Goal: Information Seeking & Learning: Learn about a topic

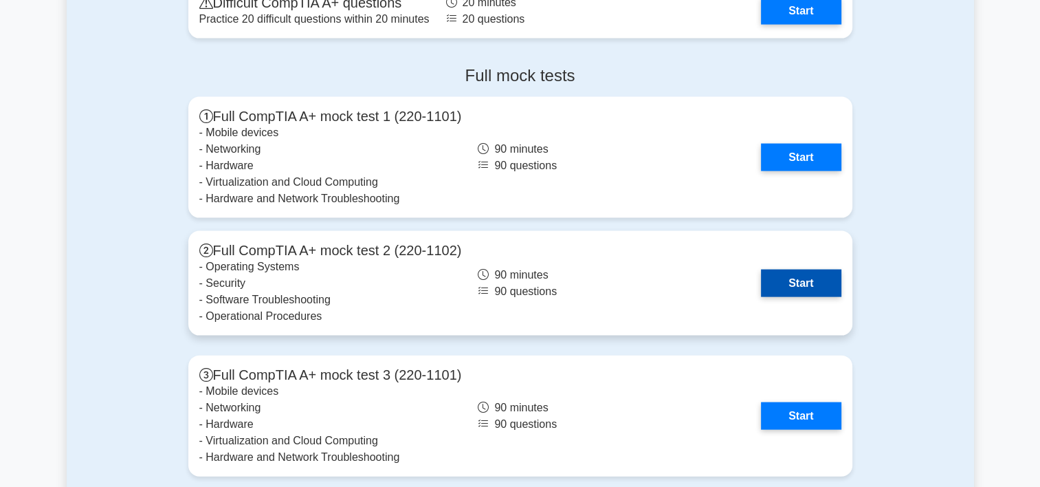
scroll to position [2819, 0]
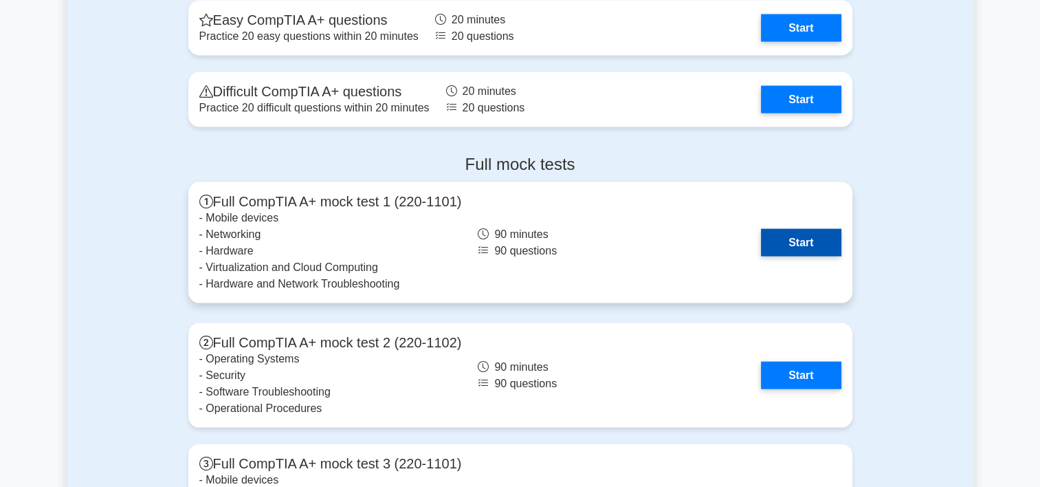
click at [802, 251] on link "Start" at bounding box center [801, 243] width 80 height 28
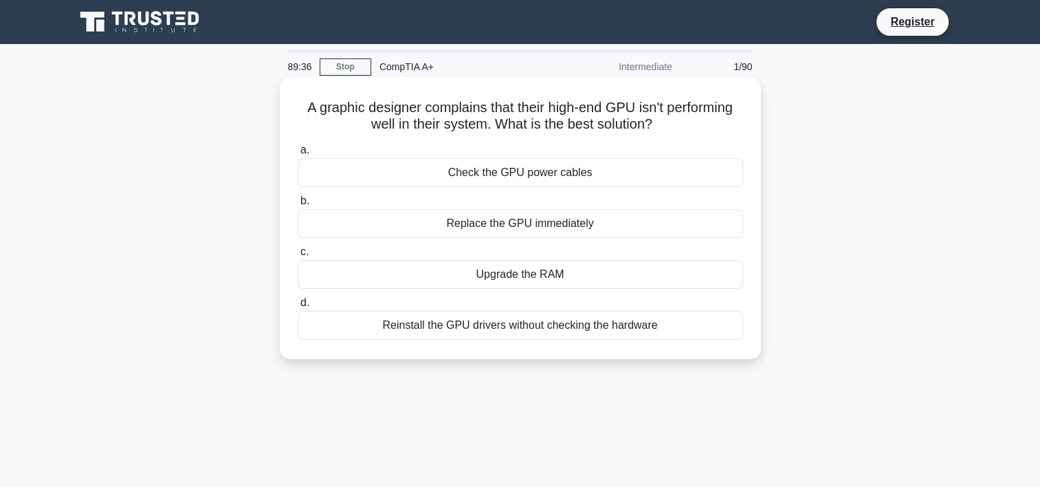
click at [537, 173] on div "Check the GPU power cables" at bounding box center [521, 172] width 446 height 29
click at [298, 155] on input "a. Check the GPU power cables" at bounding box center [298, 150] width 0 height 9
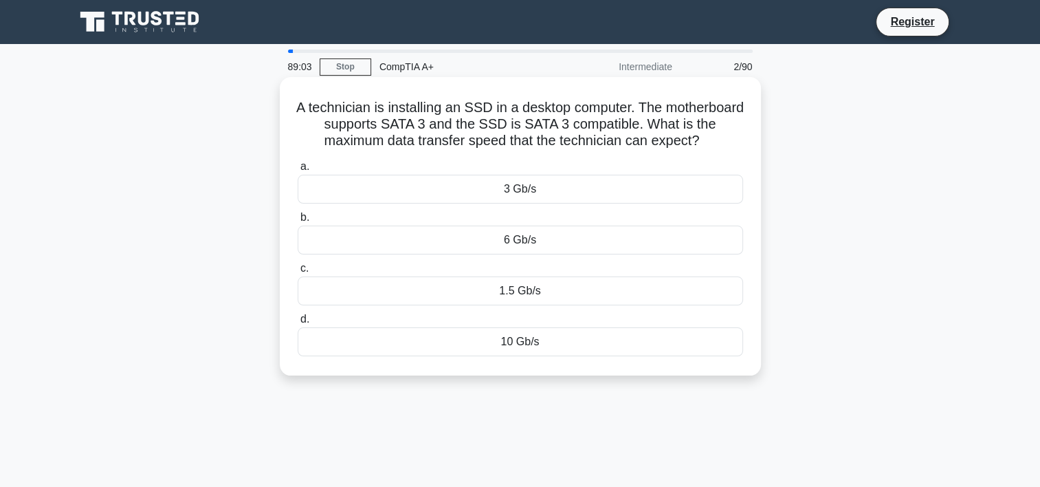
click at [529, 195] on div "3 Gb/s" at bounding box center [521, 189] width 446 height 29
click at [298, 171] on input "a. 3 Gb/s" at bounding box center [298, 166] width 0 height 9
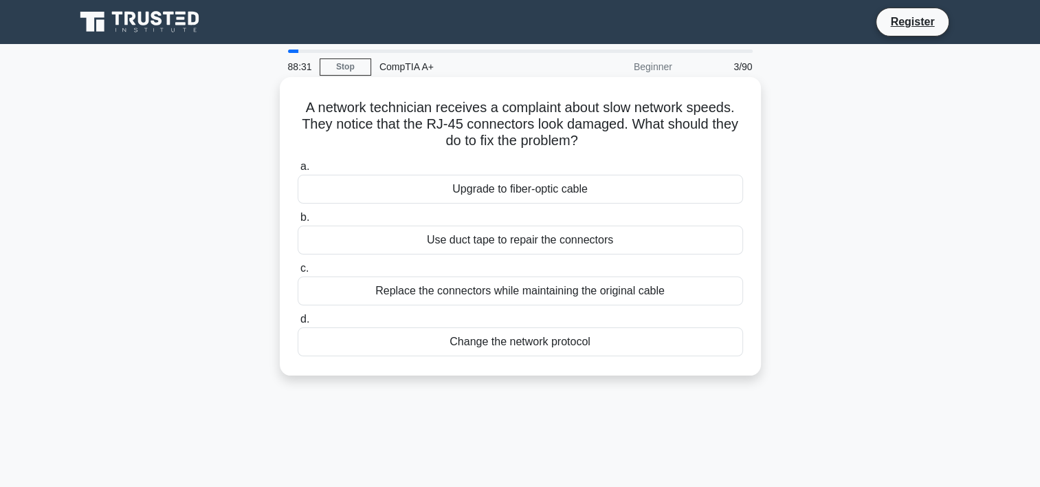
click at [525, 293] on div "Replace the connectors while maintaining the original cable" at bounding box center [521, 290] width 446 height 29
click at [298, 273] on input "c. Replace the connectors while maintaining the original cable" at bounding box center [298, 268] width 0 height 9
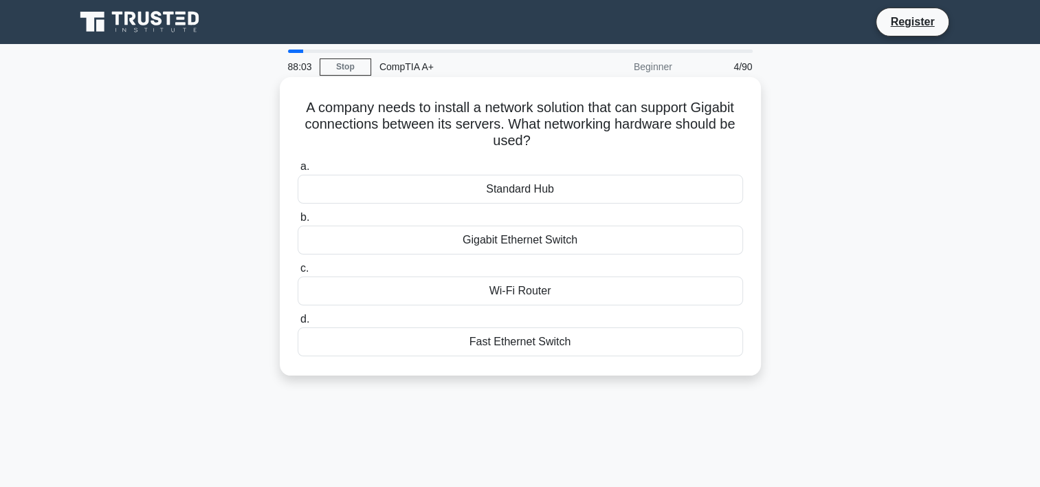
click at [574, 195] on div "Standard Hub" at bounding box center [521, 189] width 446 height 29
click at [298, 171] on input "a. Standard Hub" at bounding box center [298, 166] width 0 height 9
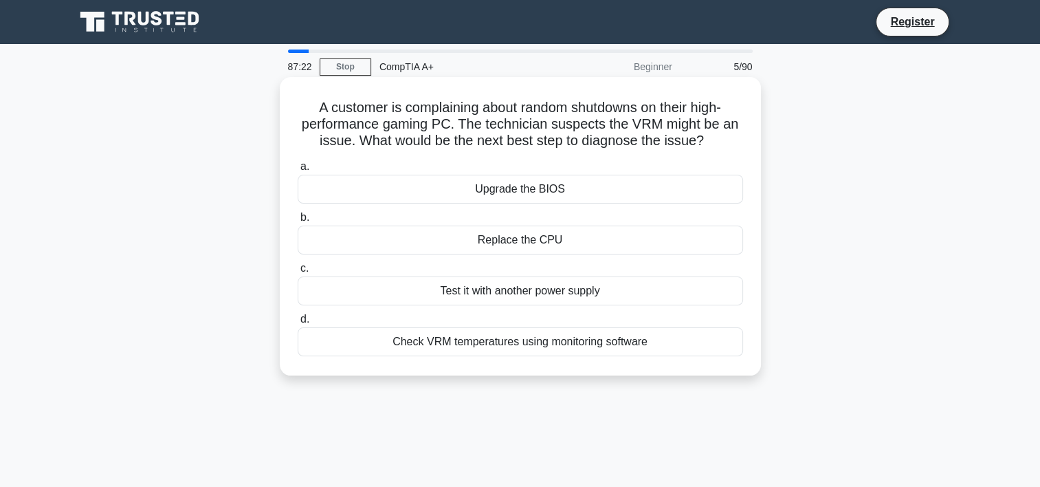
click at [592, 347] on div "Check VRM temperatures using monitoring software" at bounding box center [521, 341] width 446 height 29
click at [298, 324] on input "d. Check VRM temperatures using monitoring software" at bounding box center [298, 319] width 0 height 9
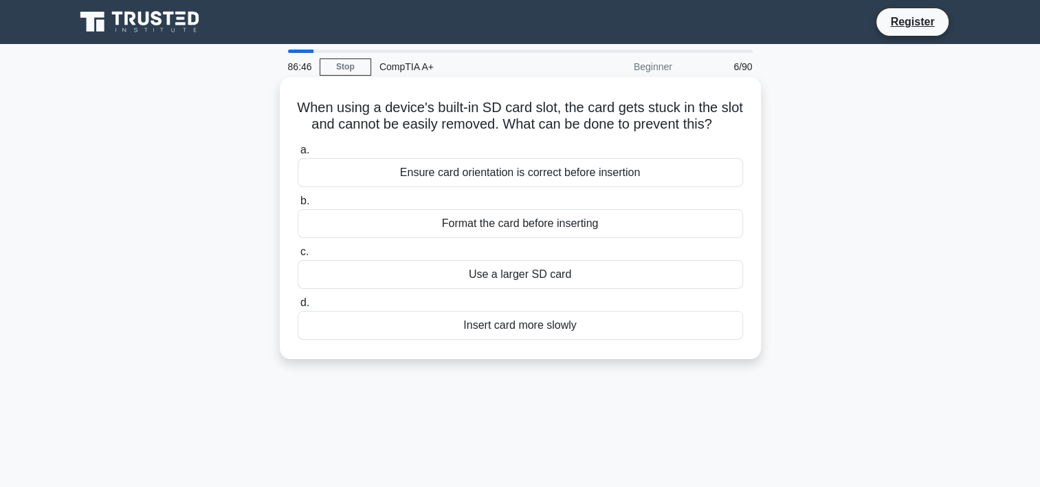
click at [593, 187] on div "Ensure card orientation is correct before insertion" at bounding box center [521, 172] width 446 height 29
click at [298, 155] on input "a. Ensure card orientation is correct before insertion" at bounding box center [298, 150] width 0 height 9
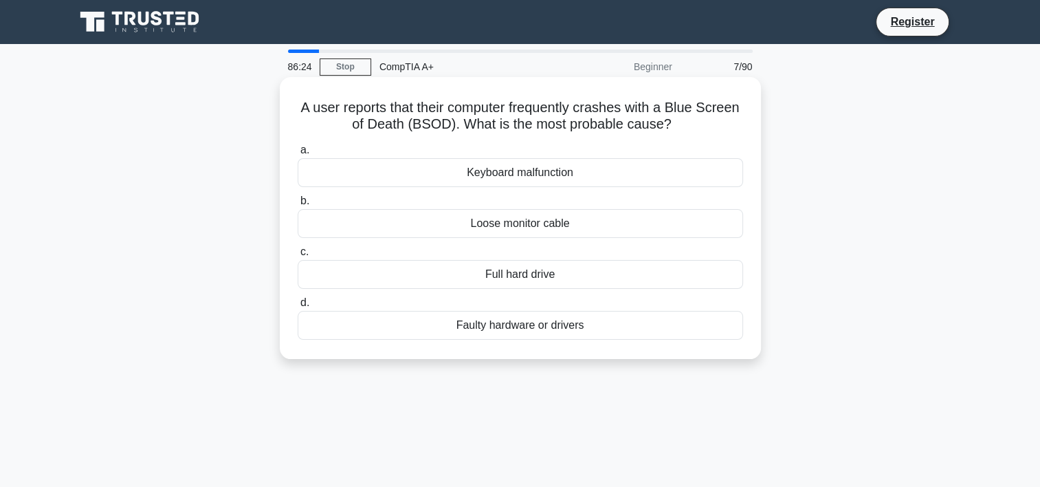
click at [534, 325] on div "Faulty hardware or drivers" at bounding box center [521, 325] width 446 height 29
click at [298, 307] on input "d. Faulty hardware or drivers" at bounding box center [298, 302] width 0 height 9
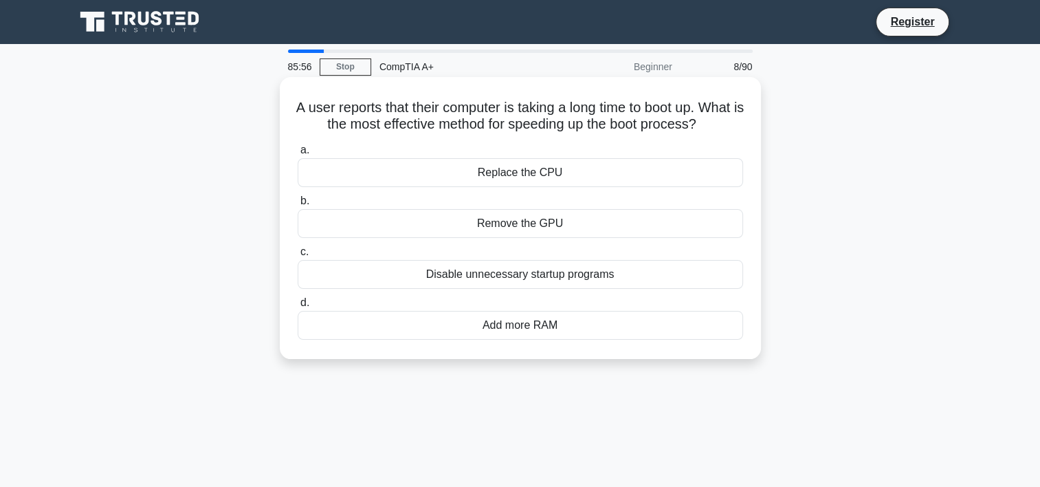
click at [552, 289] on div "Disable unnecessary startup programs" at bounding box center [521, 274] width 446 height 29
click at [298, 256] on input "c. Disable unnecessary startup programs" at bounding box center [298, 252] width 0 height 9
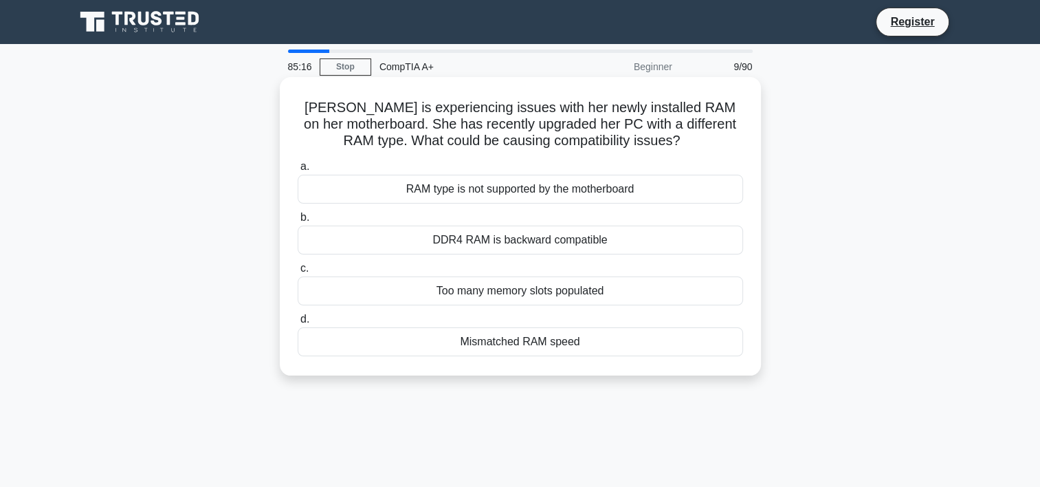
click at [569, 195] on div "RAM type is not supported by the motherboard" at bounding box center [521, 189] width 446 height 29
click at [298, 171] on input "a. RAM type is not supported by the motherboard" at bounding box center [298, 166] width 0 height 9
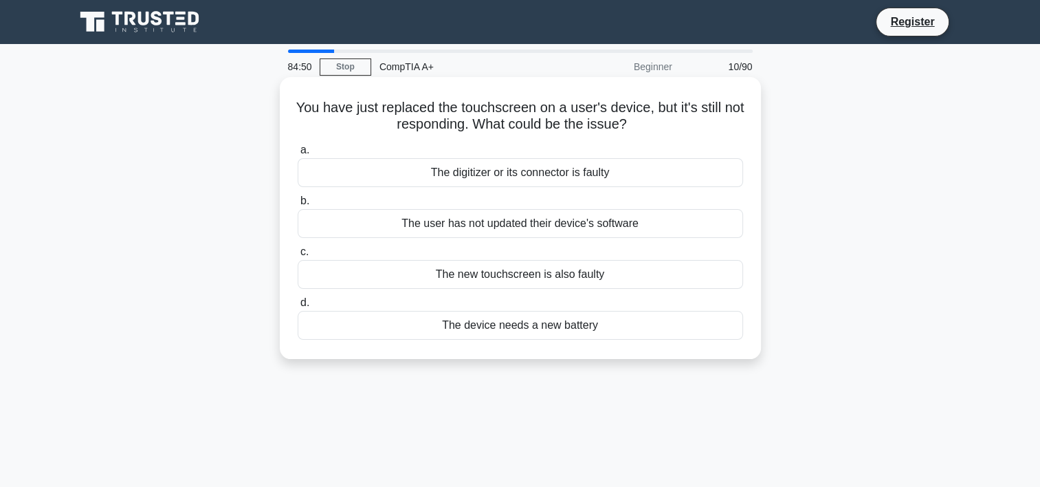
click at [593, 176] on div "The digitizer or its connector is faulty" at bounding box center [521, 172] width 446 height 29
click at [298, 155] on input "a. The digitizer or its connector is faulty" at bounding box center [298, 150] width 0 height 9
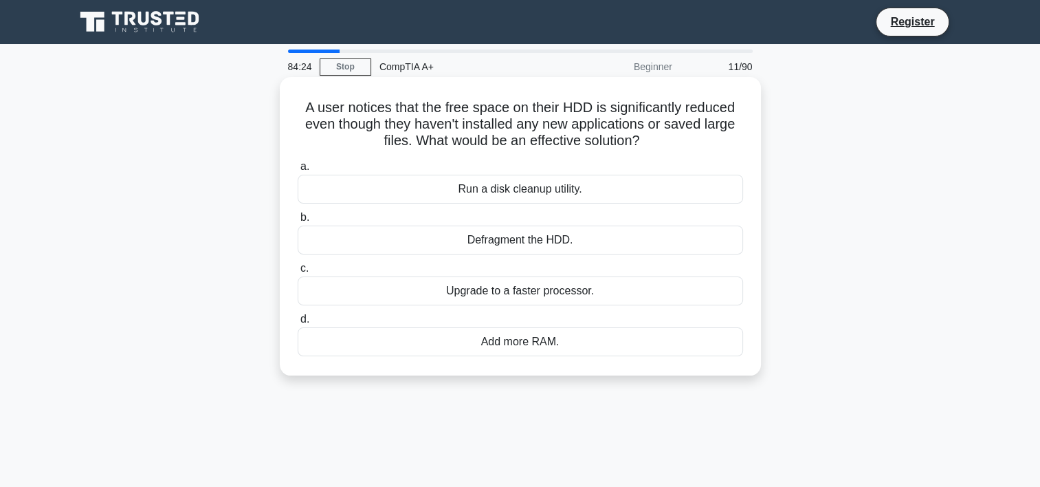
click at [536, 193] on div "Run a disk cleanup utility." at bounding box center [521, 189] width 446 height 29
click at [298, 171] on input "a. Run a disk cleanup utility." at bounding box center [298, 166] width 0 height 9
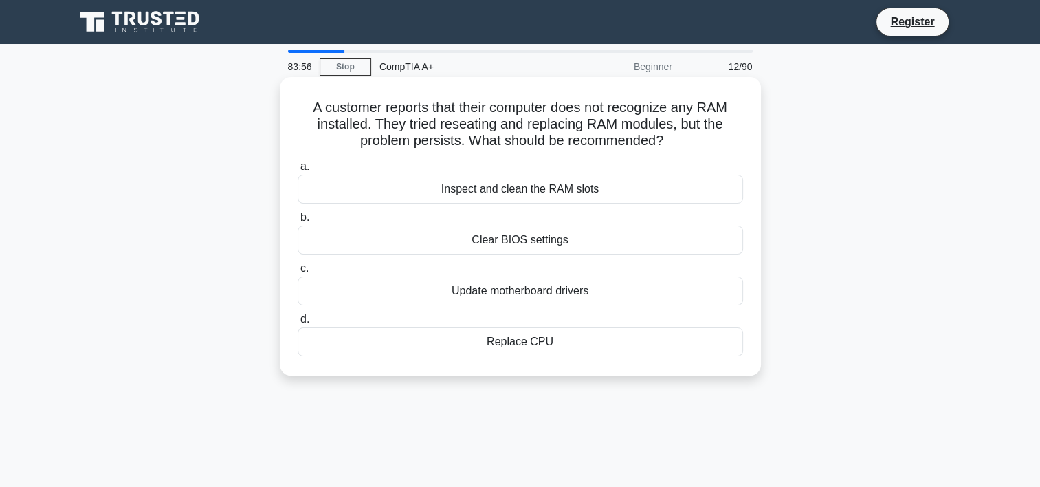
click at [573, 190] on div "Inspect and clean the RAM slots" at bounding box center [521, 189] width 446 height 29
click at [298, 171] on input "a. Inspect and clean the RAM slots" at bounding box center [298, 166] width 0 height 9
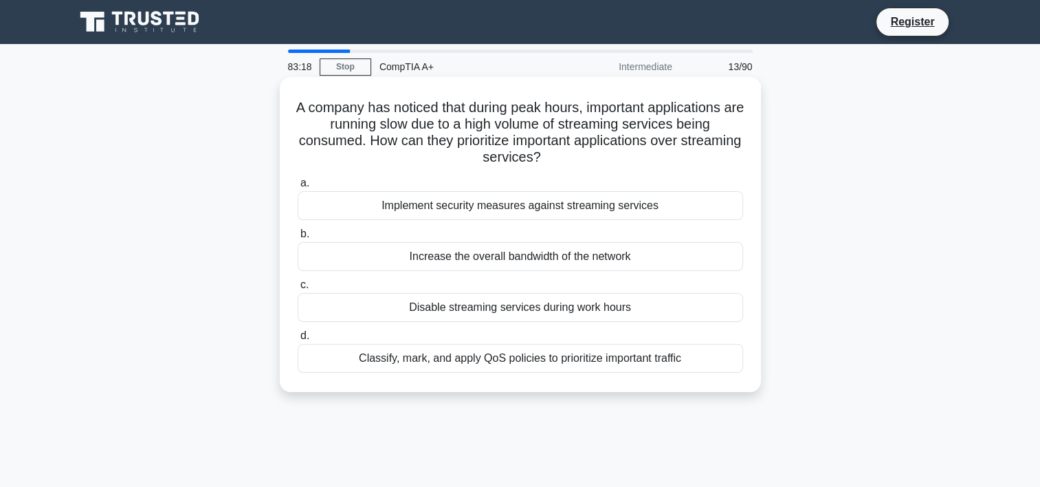
click at [485, 360] on div "Classify, mark, and apply QoS policies to prioritize important traffic" at bounding box center [521, 358] width 446 height 29
click at [298, 340] on input "d. Classify, mark, and apply QoS policies to prioritize important traffic" at bounding box center [298, 335] width 0 height 9
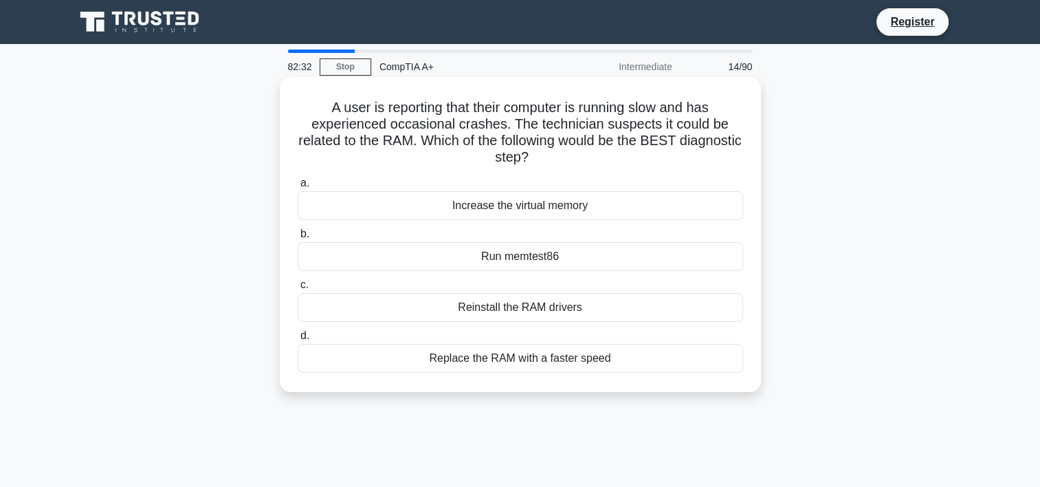
click at [567, 299] on div "Reinstall the RAM drivers" at bounding box center [521, 307] width 446 height 29
click at [298, 289] on input "c. Reinstall the RAM drivers" at bounding box center [298, 285] width 0 height 9
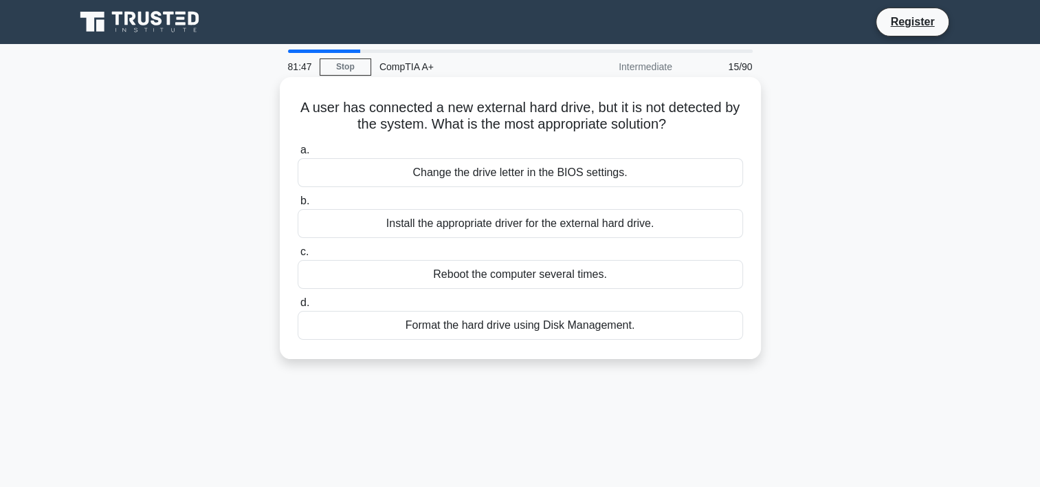
click at [549, 231] on div "Install the appropriate driver for the external hard drive." at bounding box center [521, 223] width 446 height 29
click at [298, 206] on input "b. Install the appropriate driver for the external hard drive." at bounding box center [298, 201] width 0 height 9
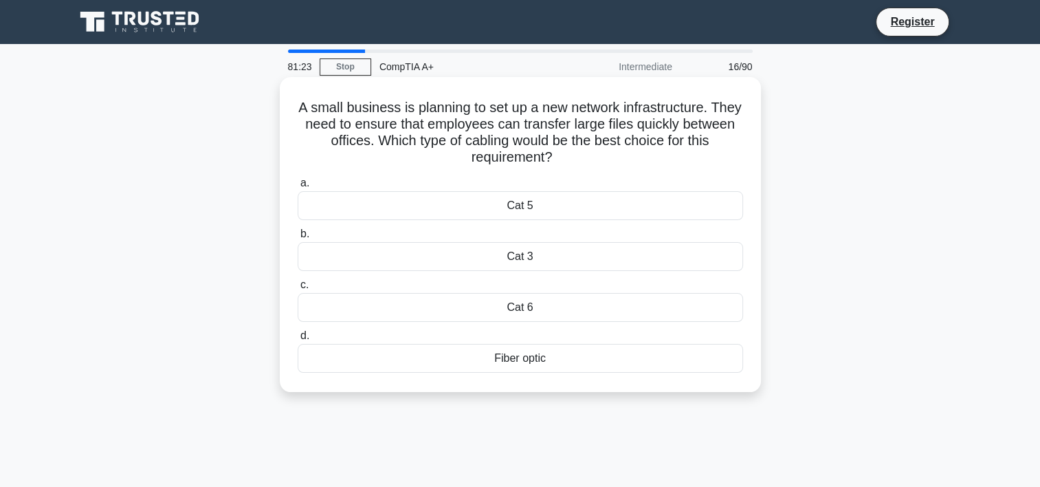
click at [553, 206] on div "Cat 5" at bounding box center [521, 205] width 446 height 29
click at [298, 188] on input "a. Cat 5" at bounding box center [298, 183] width 0 height 9
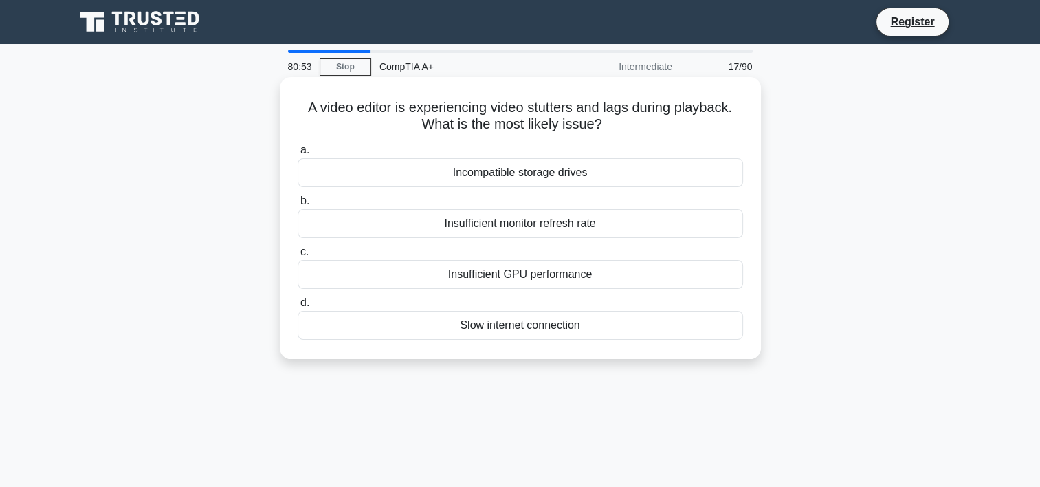
click at [551, 327] on div "Slow internet connection" at bounding box center [521, 325] width 446 height 29
click at [298, 307] on input "d. Slow internet connection" at bounding box center [298, 302] width 0 height 9
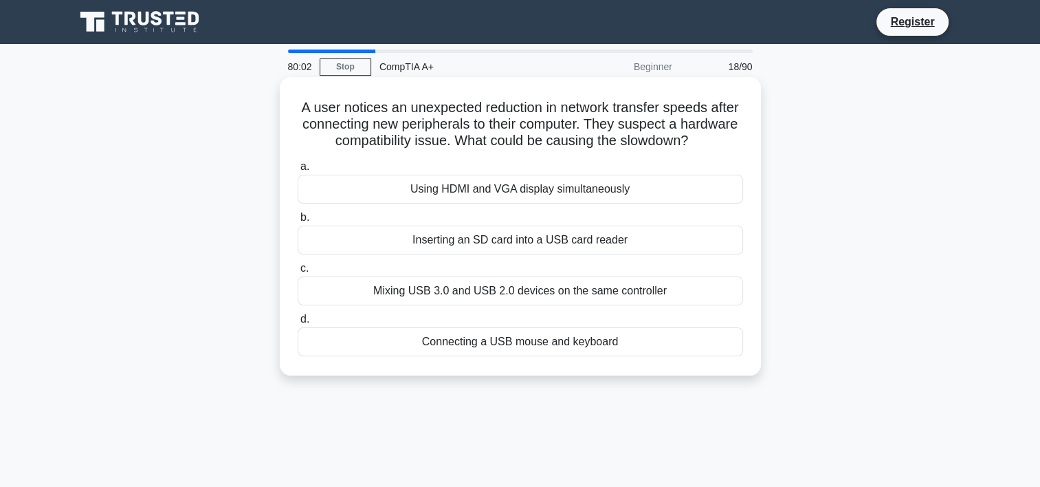
click at [503, 243] on div "Inserting an SD card into a USB card reader" at bounding box center [521, 240] width 446 height 29
click at [298, 222] on input "b. Inserting an SD card into a USB card reader" at bounding box center [298, 217] width 0 height 9
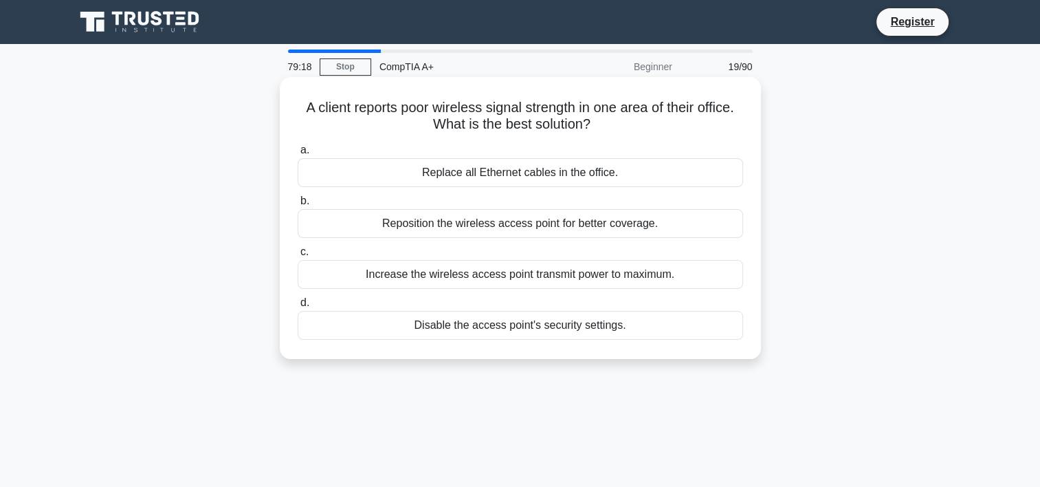
click at [554, 231] on div "Reposition the wireless access point for better coverage." at bounding box center [521, 223] width 446 height 29
click at [298, 206] on input "b. Reposition the wireless access point for better coverage." at bounding box center [298, 201] width 0 height 9
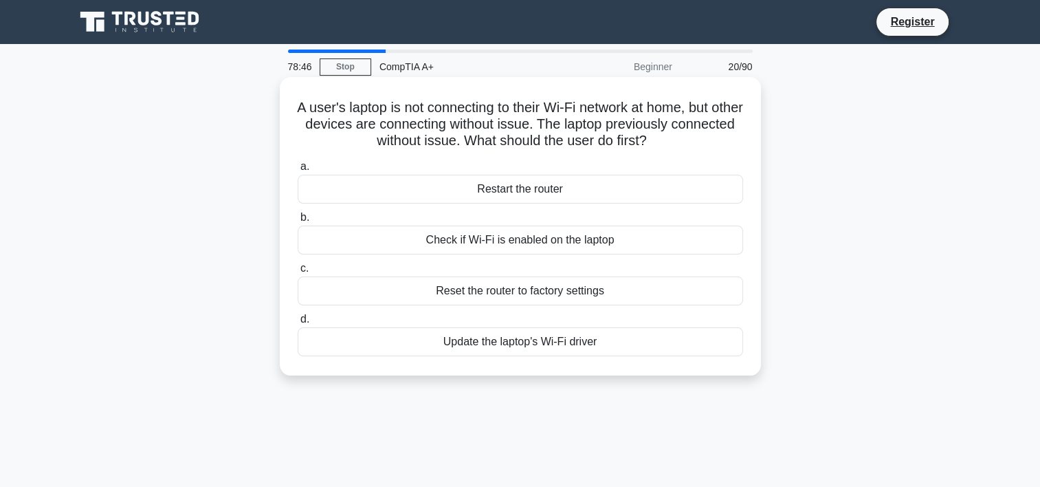
click at [579, 243] on div "Check if Wi-Fi is enabled on the laptop" at bounding box center [521, 240] width 446 height 29
click at [298, 222] on input "b. Check if Wi-Fi is enabled on the laptop" at bounding box center [298, 217] width 0 height 9
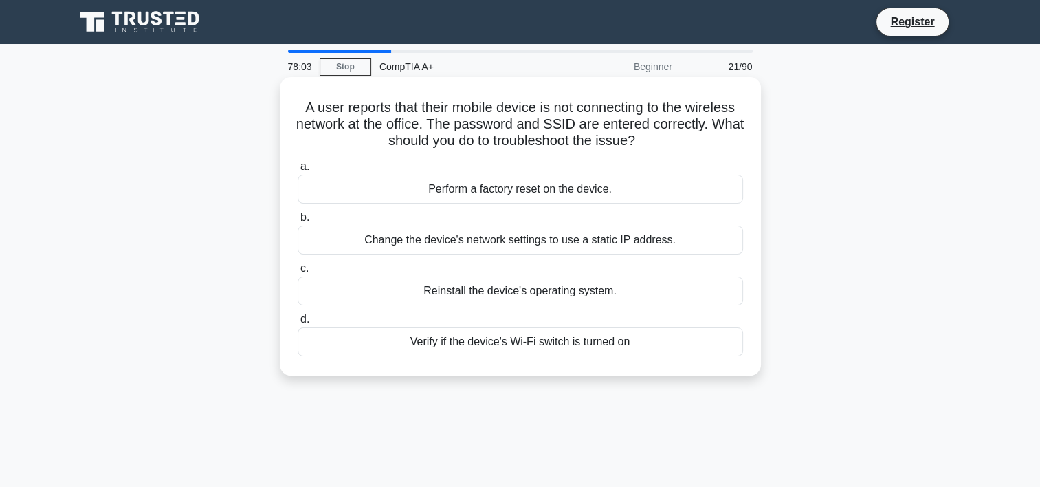
click at [484, 239] on div "Change the device's network settings to use a static IP address." at bounding box center [521, 240] width 446 height 29
click at [298, 222] on input "b. Change the device's network settings to use a static IP address." at bounding box center [298, 217] width 0 height 9
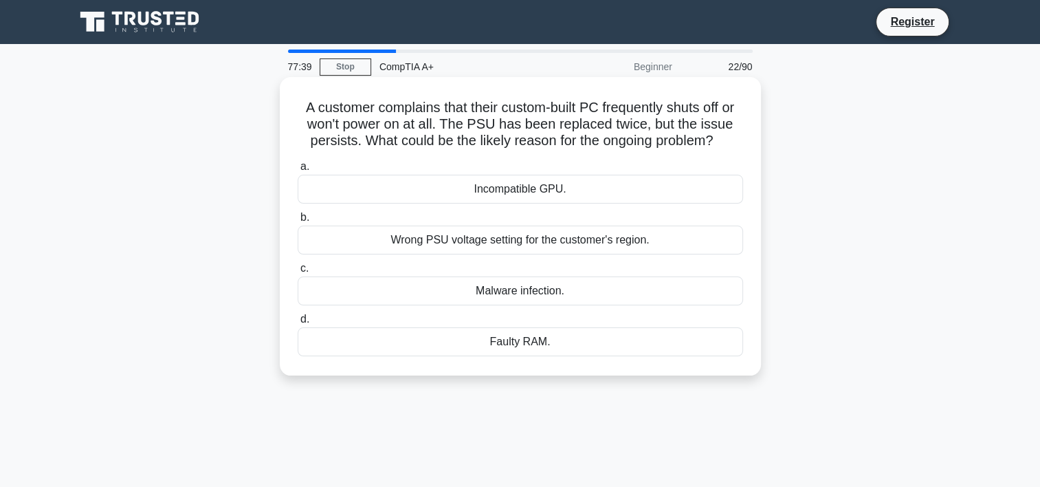
click at [521, 245] on div "Wrong PSU voltage setting for the customer's region." at bounding box center [521, 240] width 446 height 29
click at [298, 222] on input "b. Wrong PSU voltage setting for the customer's region." at bounding box center [298, 217] width 0 height 9
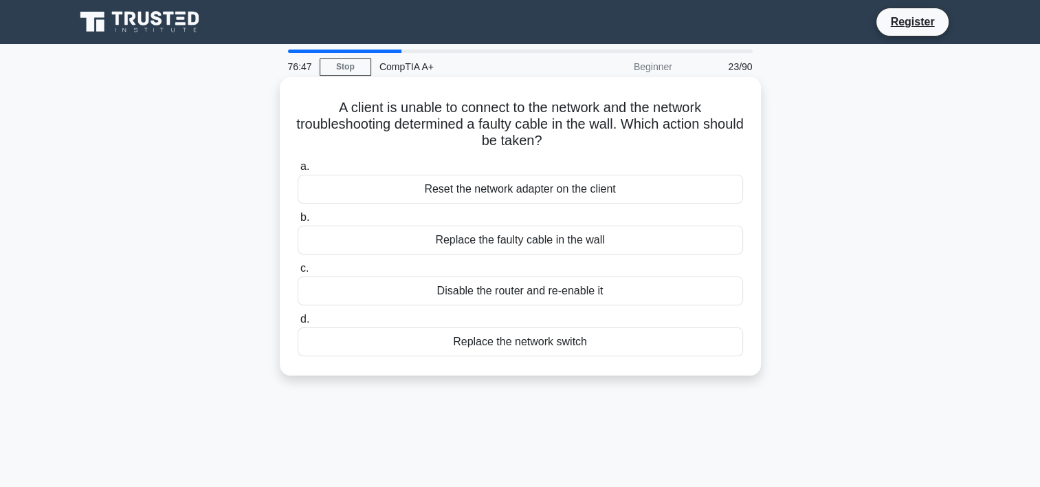
click at [529, 240] on div "Replace the faulty cable in the wall" at bounding box center [521, 240] width 446 height 29
click at [298, 222] on input "b. Replace the faulty cable in the wall" at bounding box center [298, 217] width 0 height 9
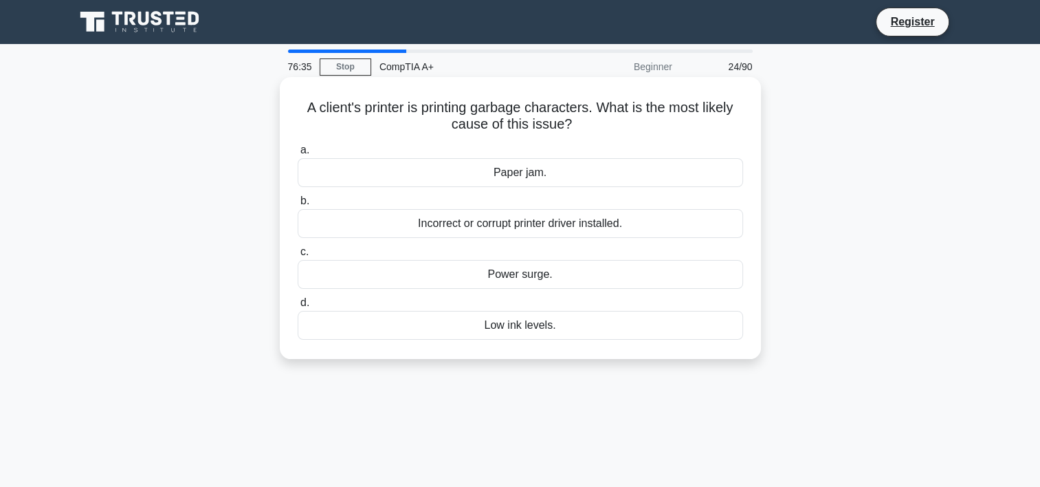
click at [589, 230] on div "Incorrect or corrupt printer driver installed." at bounding box center [521, 223] width 446 height 29
click at [298, 206] on input "b. Incorrect or corrupt printer driver installed." at bounding box center [298, 201] width 0 height 9
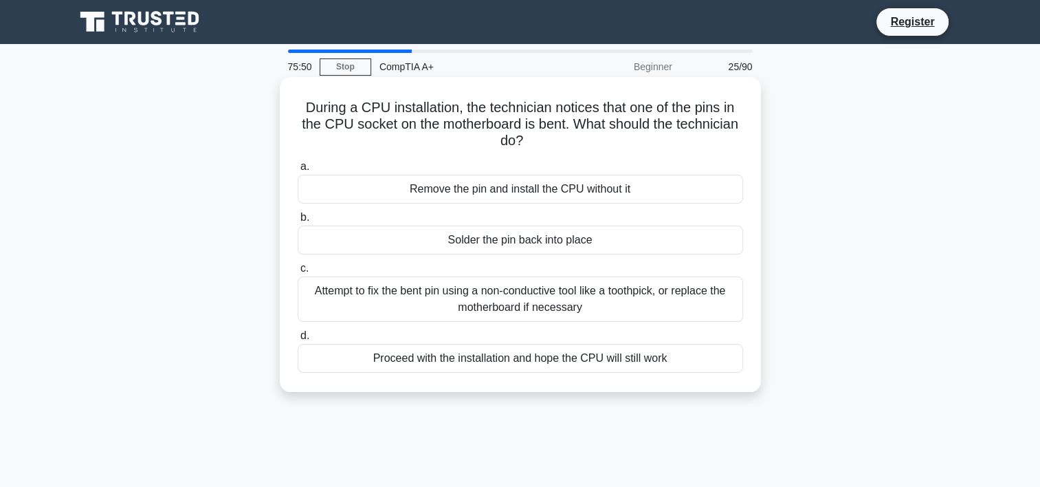
click at [525, 297] on div "Attempt to fix the bent pin using a non-conductive tool like a toothpick, or re…" at bounding box center [521, 298] width 446 height 45
click at [298, 273] on input "c. Attempt to fix the bent pin using a non-conductive tool like a toothpick, or…" at bounding box center [298, 268] width 0 height 9
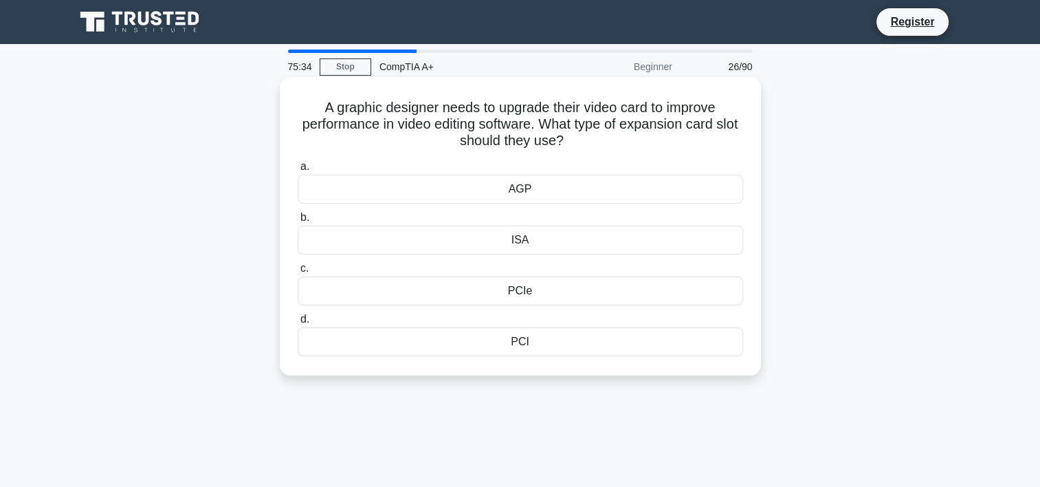
click at [536, 340] on div "PCI" at bounding box center [521, 341] width 446 height 29
click at [298, 324] on input "d. PCI" at bounding box center [298, 319] width 0 height 9
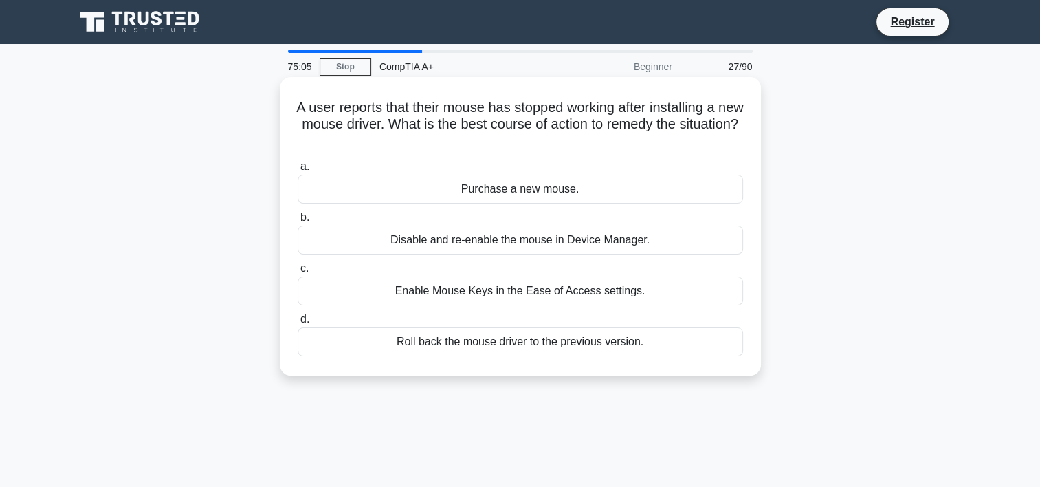
click at [600, 344] on div "Roll back the mouse driver to the previous version." at bounding box center [521, 341] width 446 height 29
click at [298, 324] on input "d. Roll back the mouse driver to the previous version." at bounding box center [298, 319] width 0 height 9
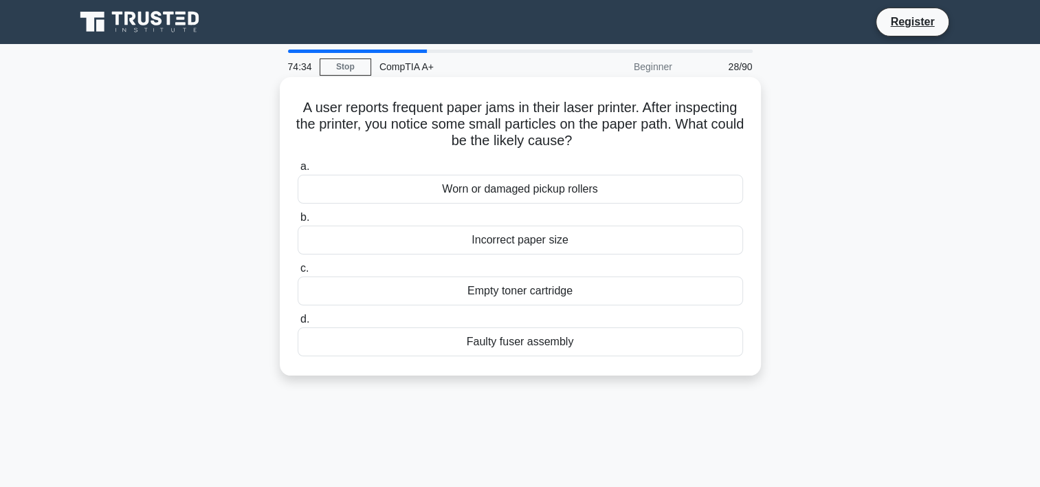
click at [440, 188] on div "Worn or damaged pickup rollers" at bounding box center [521, 189] width 446 height 29
click at [298, 171] on input "a. Worn or damaged pickup rollers" at bounding box center [298, 166] width 0 height 9
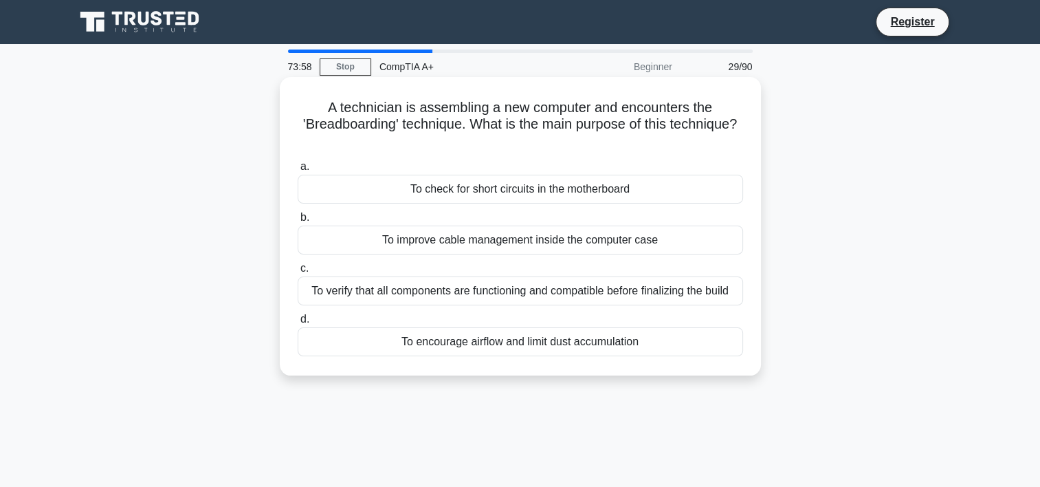
click at [516, 298] on div "To verify that all components are functioning and compatible before finalizing …" at bounding box center [521, 290] width 446 height 29
click at [298, 273] on input "c. To verify that all components are functioning and compatible before finalizi…" at bounding box center [298, 268] width 0 height 9
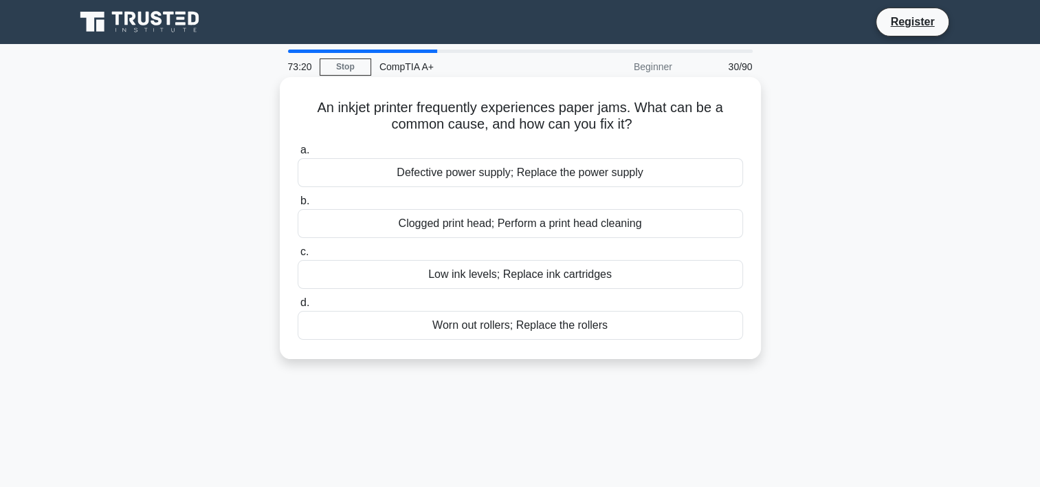
click at [459, 221] on div "Clogged print head; Perform a print head cleaning" at bounding box center [521, 223] width 446 height 29
click at [298, 206] on input "b. Clogged print head; Perform a print head cleaning" at bounding box center [298, 201] width 0 height 9
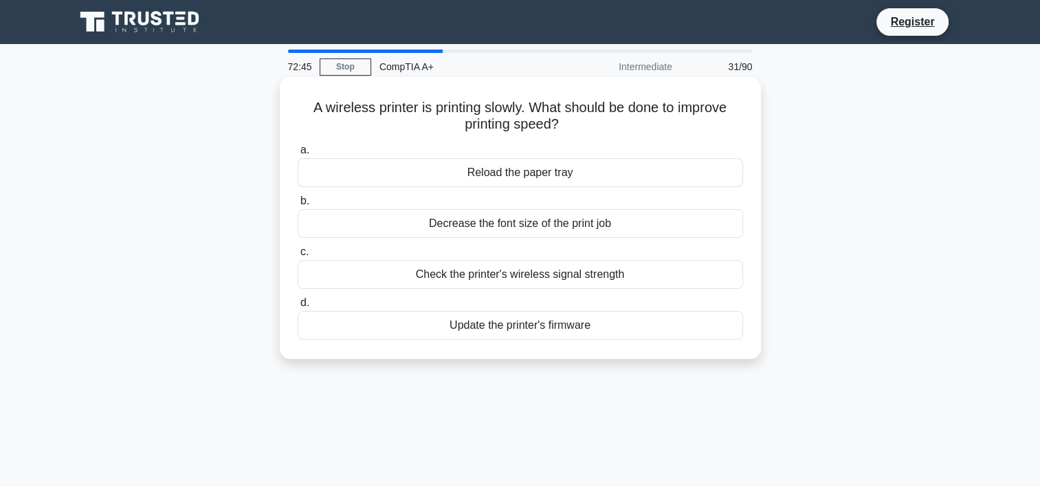
click at [619, 324] on div "Update the printer's firmware" at bounding box center [521, 325] width 446 height 29
click at [298, 307] on input "d. Update the printer's firmware" at bounding box center [298, 302] width 0 height 9
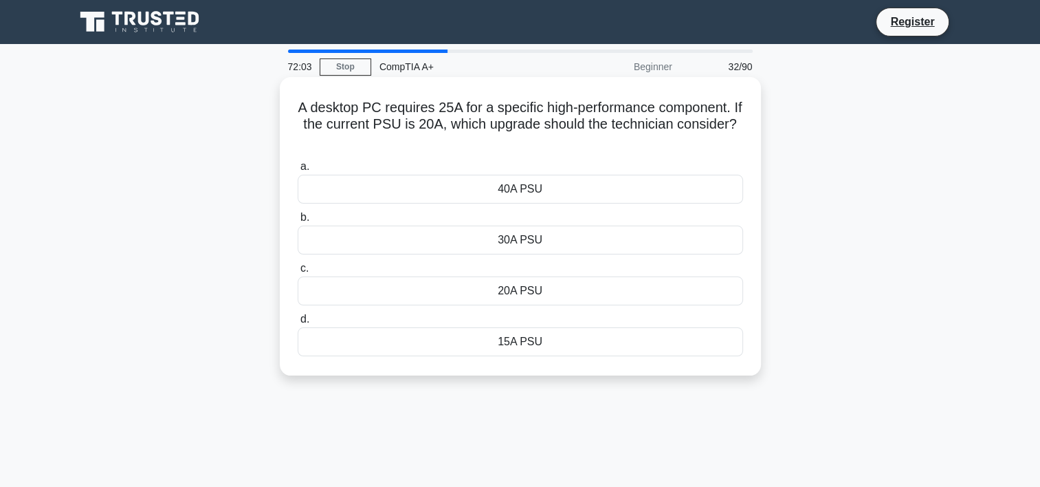
click at [672, 294] on div "20A PSU" at bounding box center [521, 290] width 446 height 29
click at [298, 273] on input "c. 20A PSU" at bounding box center [298, 268] width 0 height 9
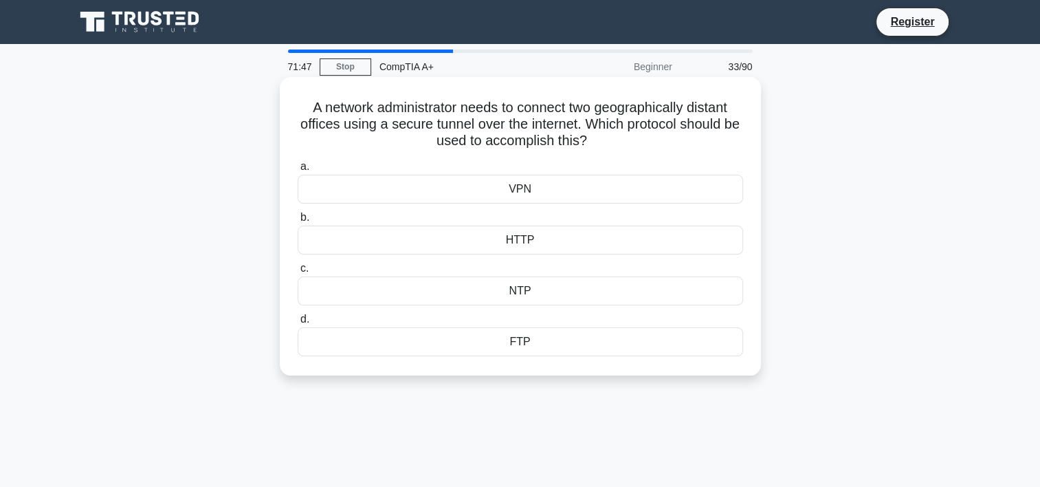
click at [496, 187] on div "VPN" at bounding box center [521, 189] width 446 height 29
click at [298, 171] on input "a. VPN" at bounding box center [298, 166] width 0 height 9
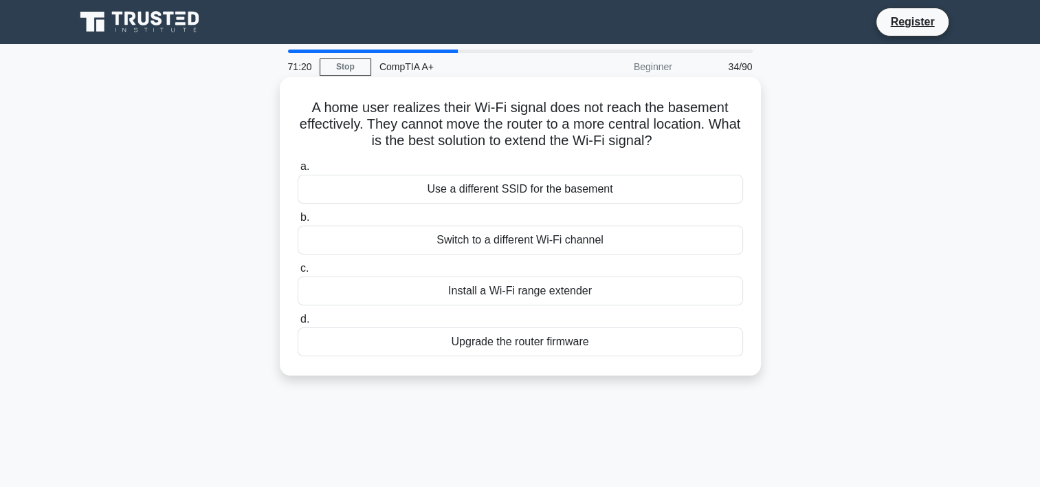
click at [481, 292] on div "Install a Wi-Fi range extender" at bounding box center [521, 290] width 446 height 29
click at [298, 273] on input "c. Install a Wi-Fi range extender" at bounding box center [298, 268] width 0 height 9
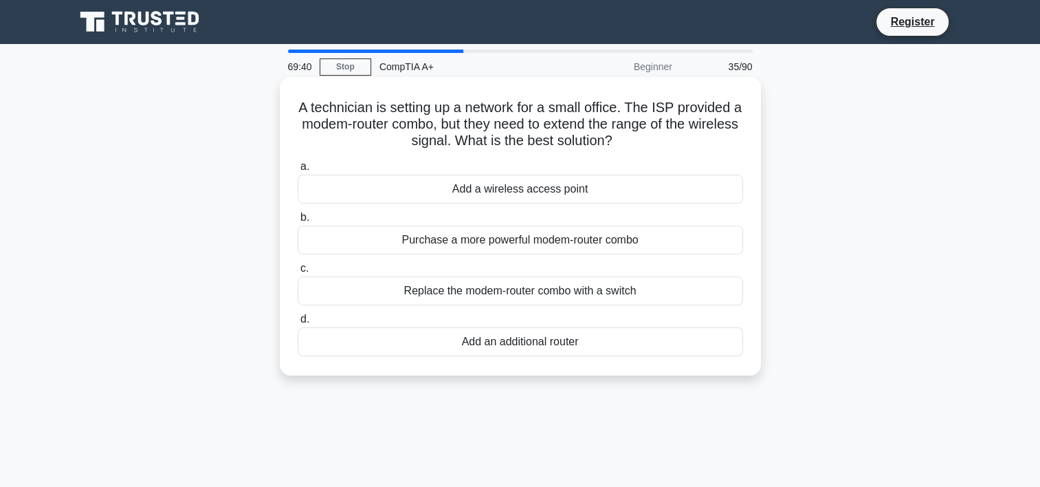
click at [589, 344] on div "Add an additional router" at bounding box center [521, 341] width 446 height 29
click at [298, 324] on input "d. Add an additional router" at bounding box center [298, 319] width 0 height 9
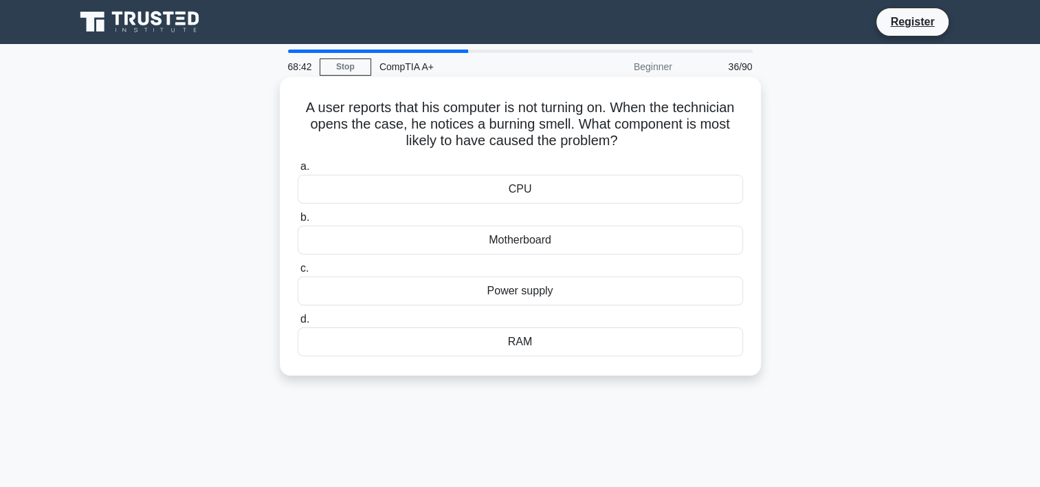
click at [534, 239] on div "Motherboard" at bounding box center [521, 240] width 446 height 29
click at [298, 222] on input "b. Motherboard" at bounding box center [298, 217] width 0 height 9
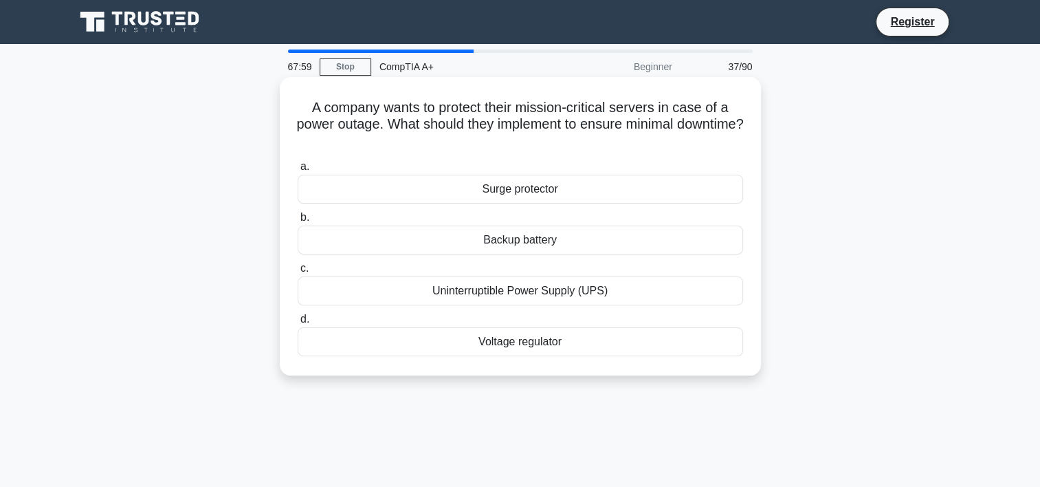
click at [542, 294] on div "Uninterruptible Power Supply (UPS)" at bounding box center [521, 290] width 446 height 29
click at [298, 273] on input "c. Uninterruptible Power Supply (UPS)" at bounding box center [298, 268] width 0 height 9
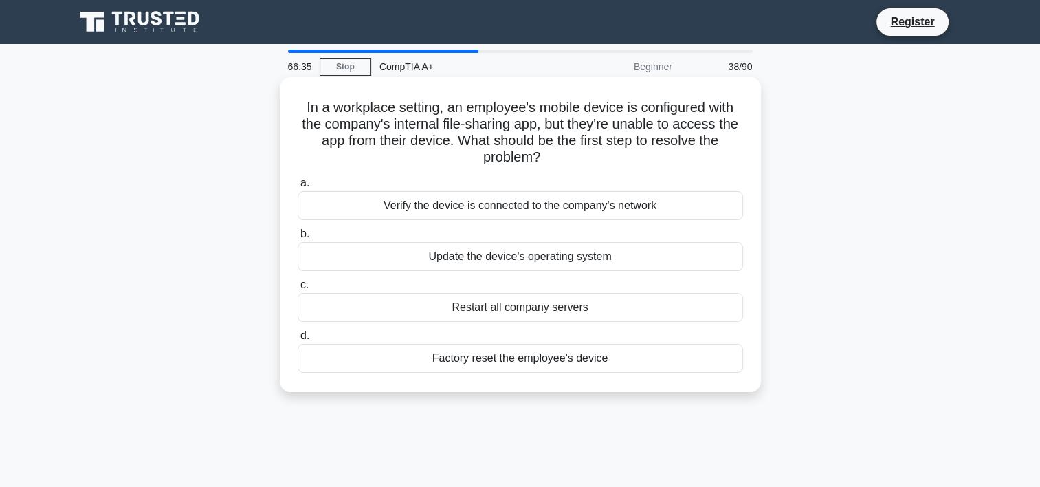
click at [551, 204] on div "Verify the device is connected to the company's network" at bounding box center [521, 205] width 446 height 29
click at [298, 188] on input "a. Verify the device is connected to the company's network" at bounding box center [298, 183] width 0 height 9
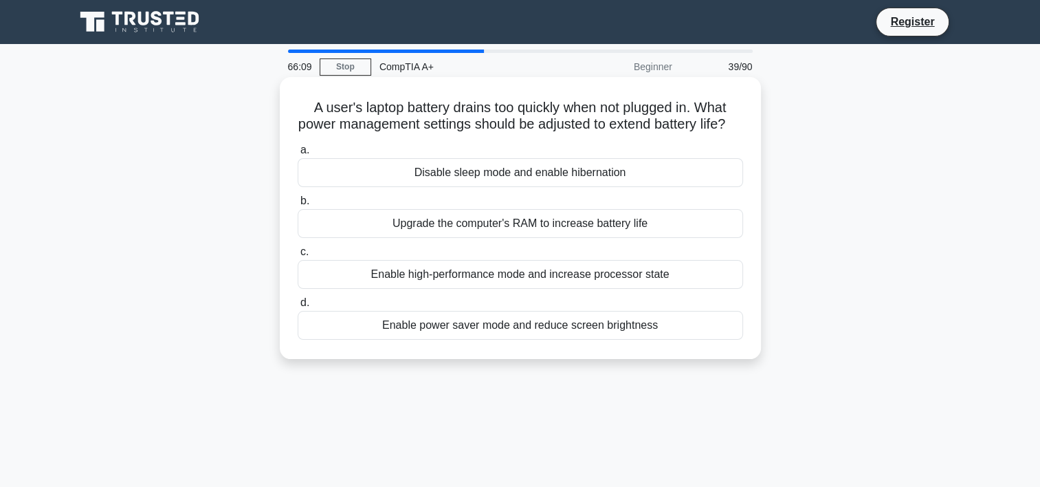
click at [510, 340] on div "Enable power saver mode and reduce screen brightness" at bounding box center [521, 325] width 446 height 29
click at [298, 307] on input "d. Enable power saver mode and reduce screen brightness" at bounding box center [298, 302] width 0 height 9
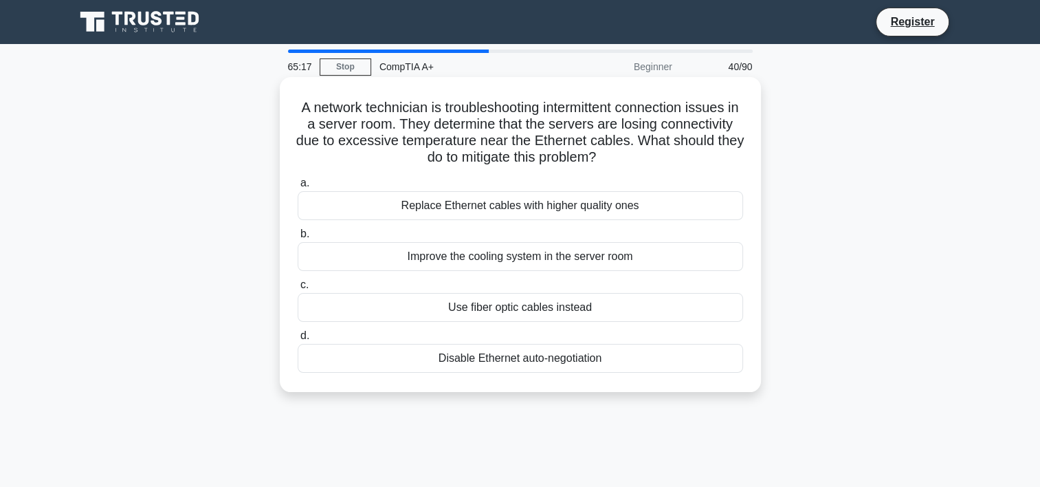
click at [498, 260] on div "Improve the cooling system in the server room" at bounding box center [521, 256] width 446 height 29
click at [298, 239] on input "b. Improve the cooling system in the server room" at bounding box center [298, 234] width 0 height 9
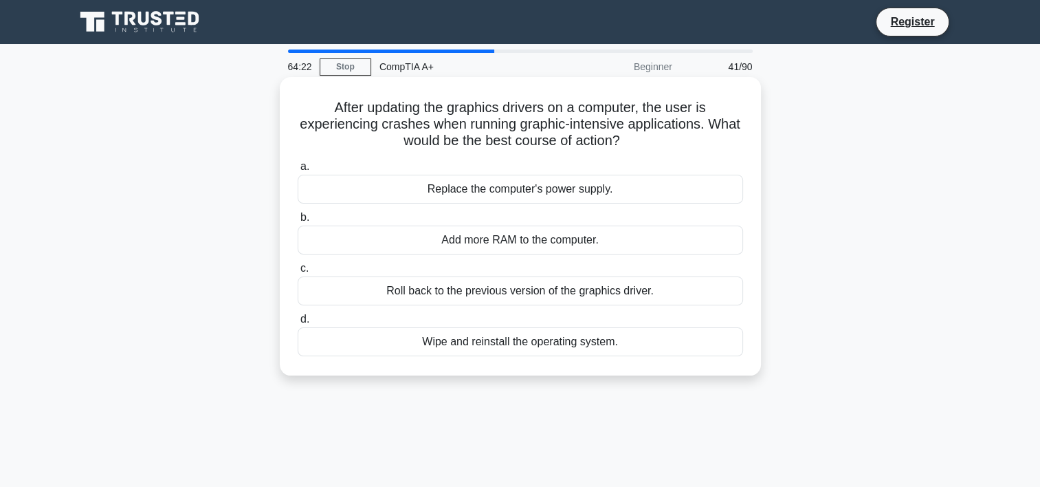
click at [630, 289] on div "Roll back to the previous version of the graphics driver." at bounding box center [521, 290] width 446 height 29
click at [298, 273] on input "c. Roll back to the previous version of the graphics driver." at bounding box center [298, 268] width 0 height 9
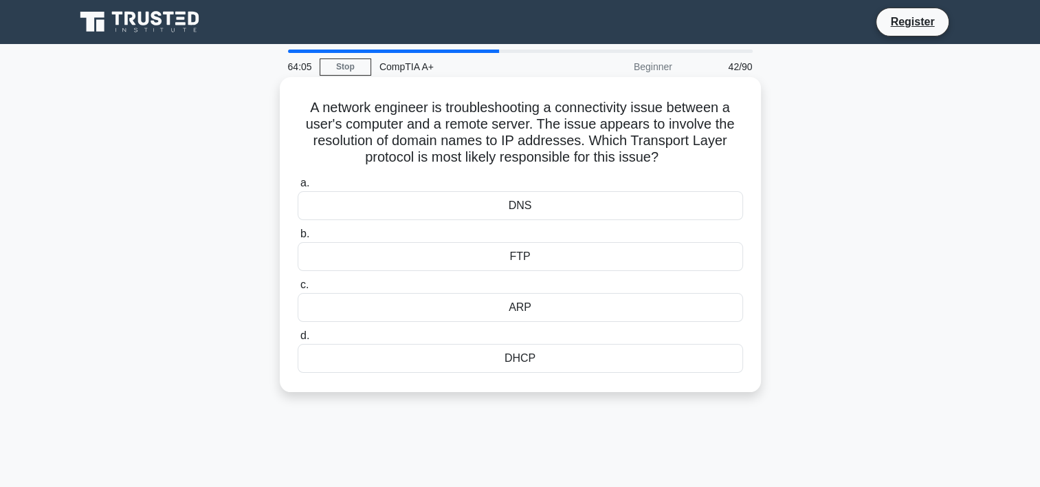
click at [553, 360] on div "DHCP" at bounding box center [521, 358] width 446 height 29
click at [298, 340] on input "d. DHCP" at bounding box center [298, 335] width 0 height 9
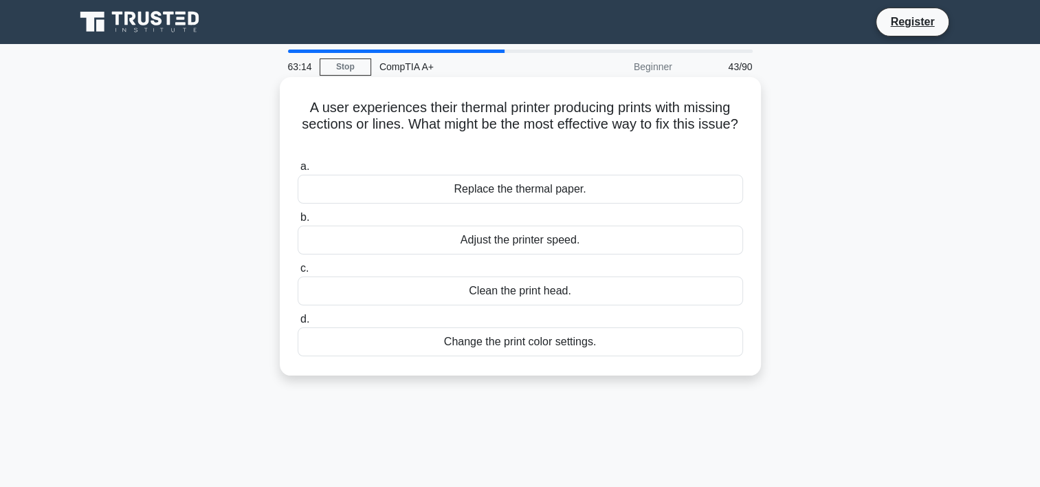
click at [582, 290] on div "Clean the print head." at bounding box center [521, 290] width 446 height 29
click at [298, 273] on input "c. Clean the print head." at bounding box center [298, 268] width 0 height 9
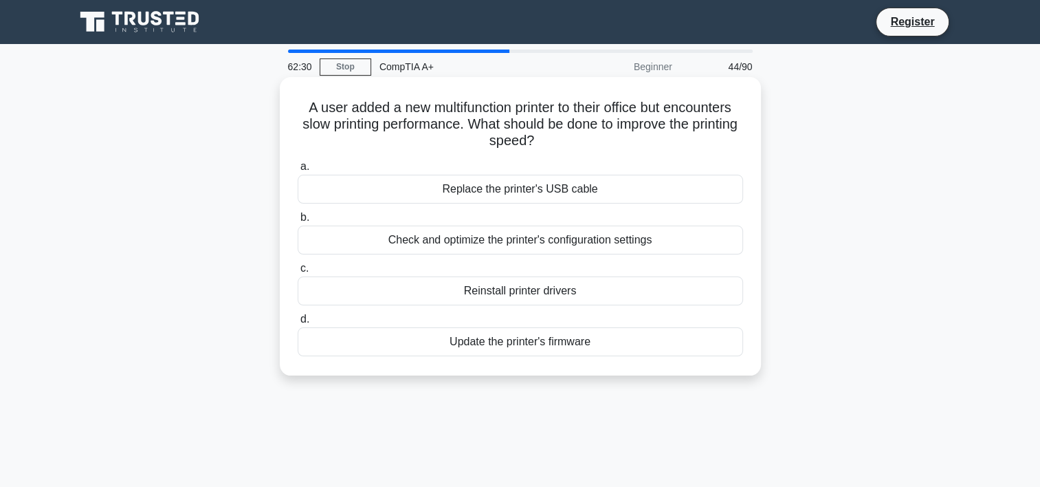
click at [540, 244] on div "Check and optimize the printer's configuration settings" at bounding box center [521, 240] width 446 height 29
click at [298, 222] on input "b. Check and optimize the printer's configuration settings" at bounding box center [298, 217] width 0 height 9
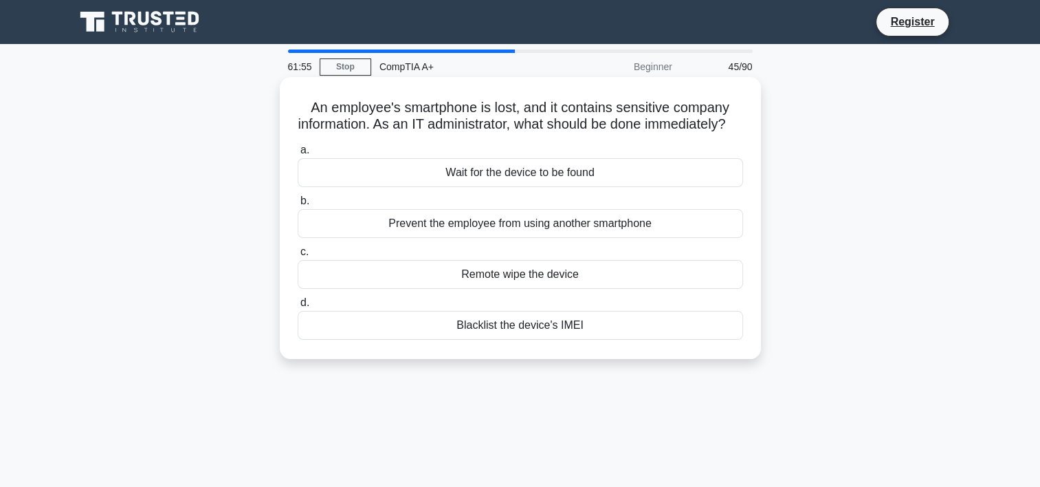
click at [556, 289] on div "Remote wipe the device" at bounding box center [521, 274] width 446 height 29
click at [298, 256] on input "c. Remote wipe the device" at bounding box center [298, 252] width 0 height 9
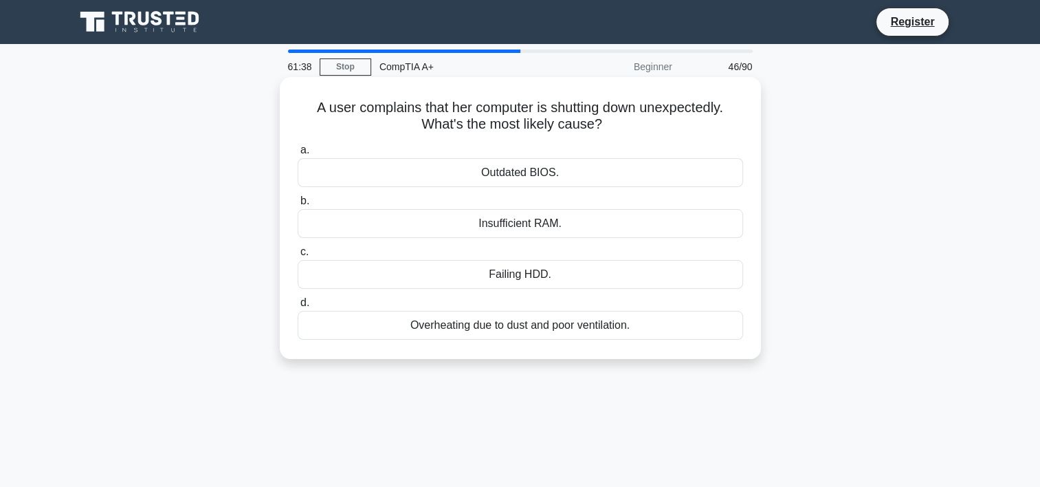
click at [554, 333] on div "Overheating due to dust and poor ventilation." at bounding box center [521, 325] width 446 height 29
click at [298, 307] on input "d. Overheating due to dust and poor ventilation." at bounding box center [298, 302] width 0 height 9
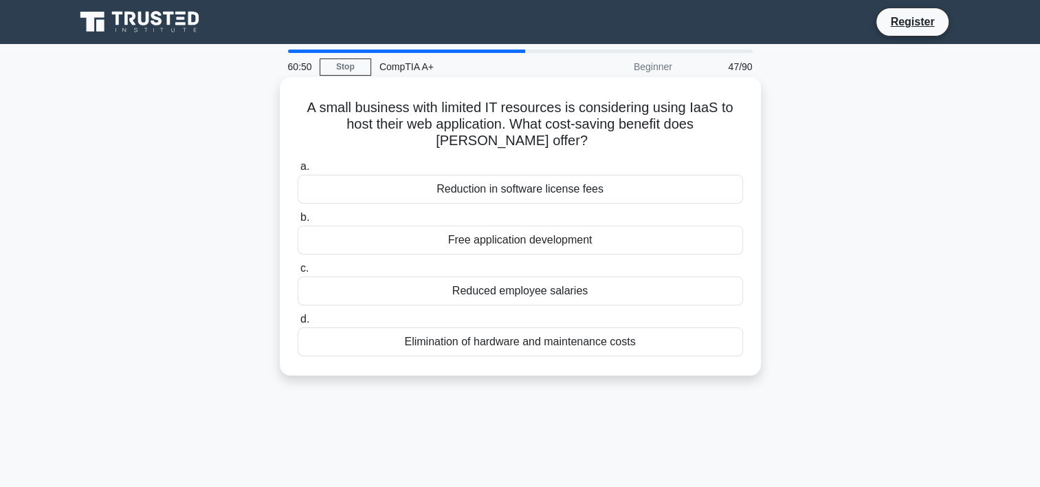
click at [553, 237] on div "Free application development" at bounding box center [521, 240] width 446 height 29
click at [298, 222] on input "b. Free application development" at bounding box center [298, 217] width 0 height 9
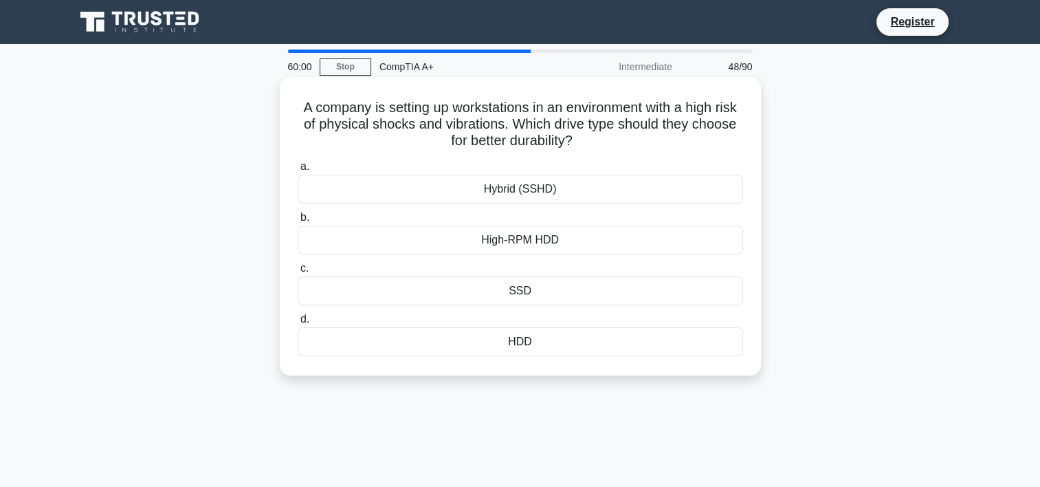
click at [527, 245] on div "High-RPM HDD" at bounding box center [521, 240] width 446 height 29
click at [298, 222] on input "b. High-RPM HDD" at bounding box center [298, 217] width 0 height 9
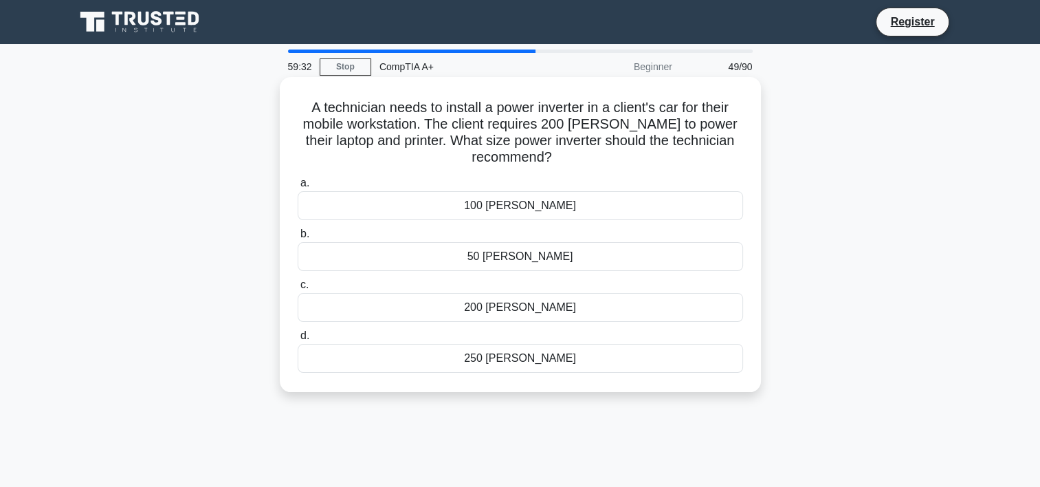
click at [648, 311] on div "200 watts" at bounding box center [521, 307] width 446 height 29
click at [298, 289] on input "c. 200 watts" at bounding box center [298, 285] width 0 height 9
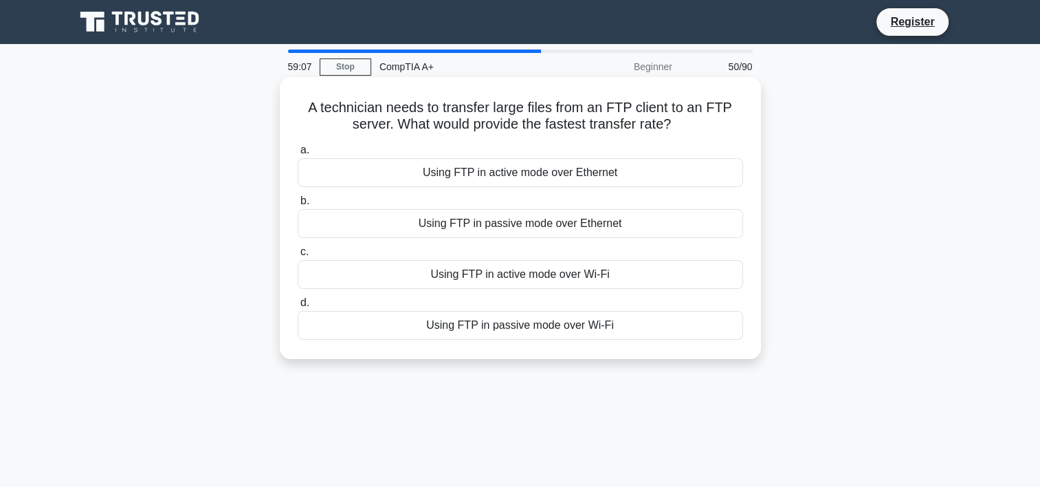
click at [533, 176] on div "Using FTP in active mode over Ethernet" at bounding box center [521, 172] width 446 height 29
click at [298, 155] on input "a. Using FTP in active mode over Ethernet" at bounding box center [298, 150] width 0 height 9
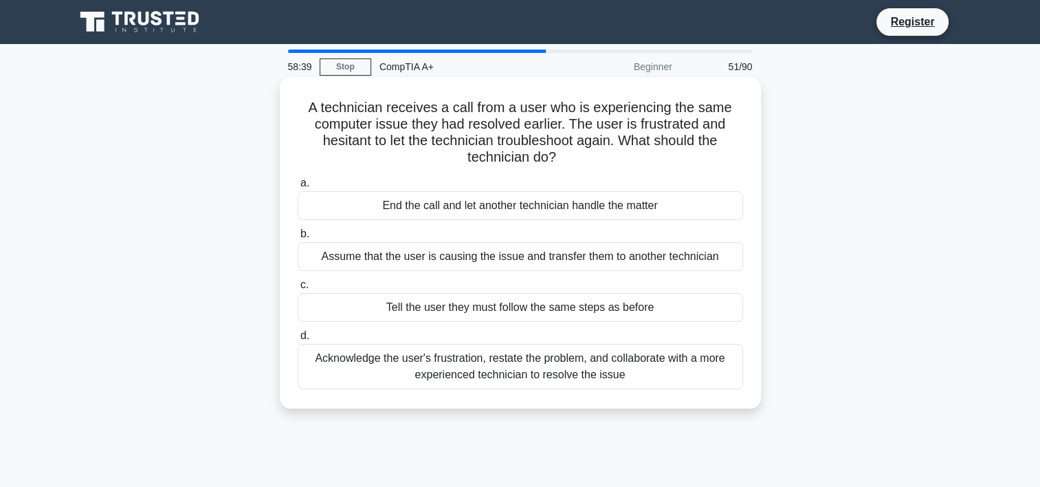
click at [541, 371] on div "Acknowledge the user's frustration, restate the problem, and collaborate with a…" at bounding box center [521, 366] width 446 height 45
click at [298, 340] on input "d. Acknowledge the user's frustration, restate the problem, and collaborate wit…" at bounding box center [298, 335] width 0 height 9
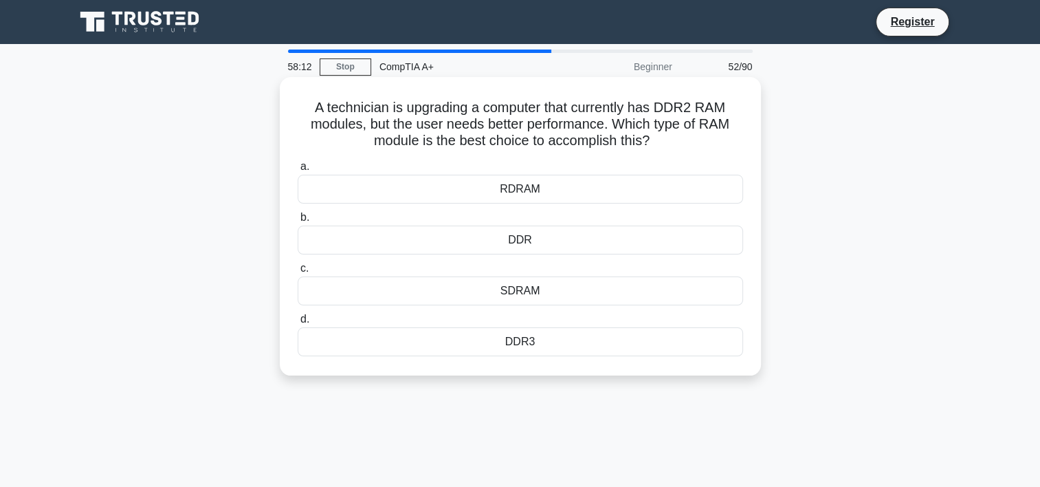
click at [584, 292] on div "SDRAM" at bounding box center [521, 290] width 446 height 29
click at [298, 273] on input "c. SDRAM" at bounding box center [298, 268] width 0 height 9
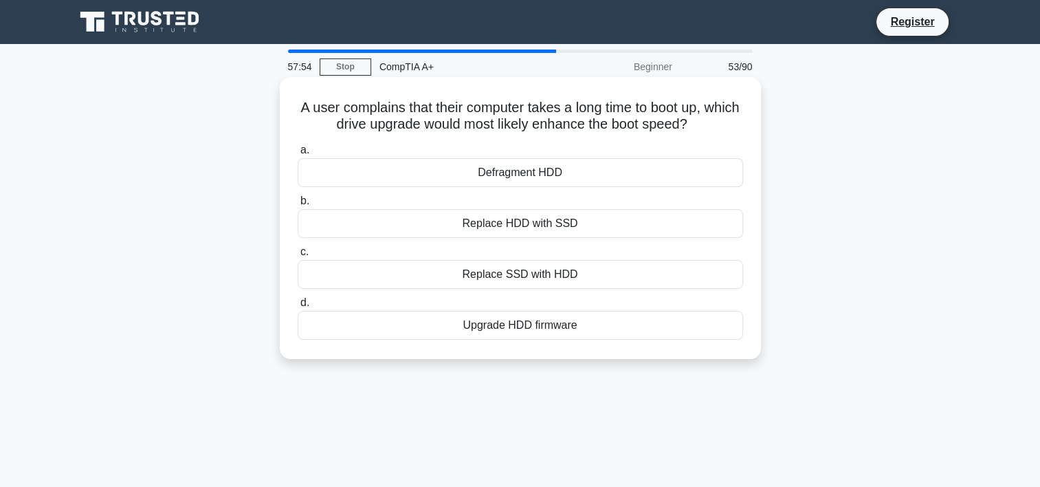
click at [517, 225] on div "Replace HDD with SSD" at bounding box center [521, 223] width 446 height 29
click at [298, 206] on input "b. Replace HDD with SSD" at bounding box center [298, 201] width 0 height 9
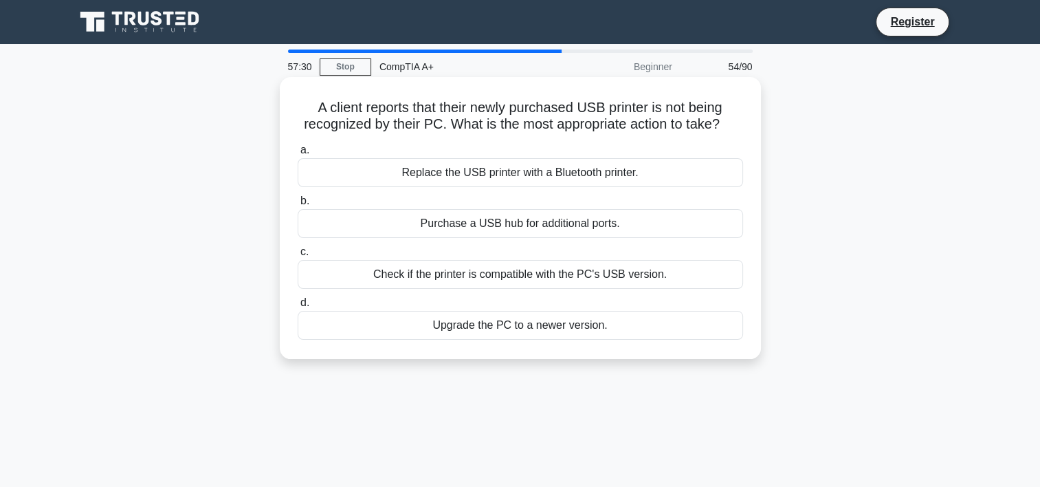
click at [525, 272] on div "Check if the printer is compatible with the PC's USB version." at bounding box center [521, 274] width 446 height 29
click at [298, 256] on input "c. Check if the printer is compatible with the PC's USB version." at bounding box center [298, 252] width 0 height 9
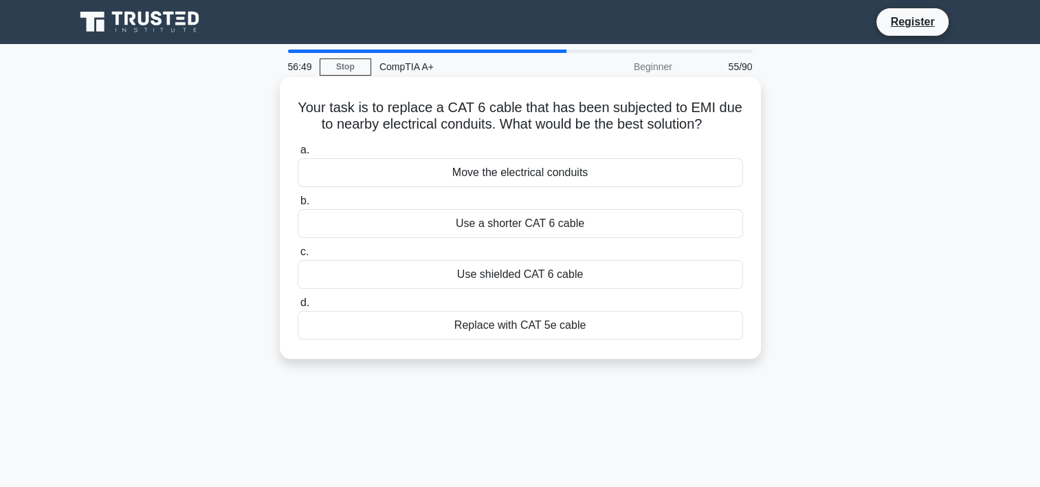
click at [690, 274] on div "Use shielded CAT 6 cable" at bounding box center [521, 274] width 446 height 29
click at [298, 256] on input "c. Use shielded CAT 6 cable" at bounding box center [298, 252] width 0 height 9
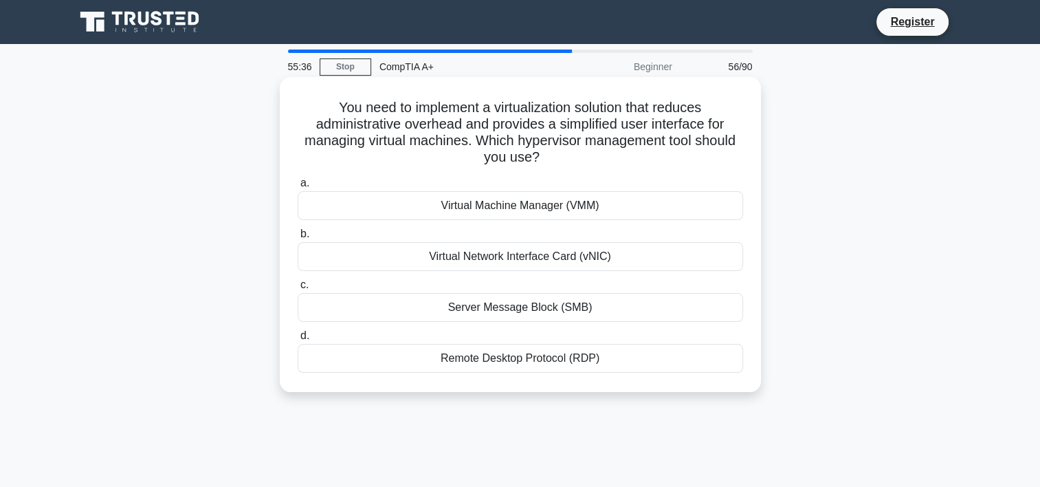
click at [534, 354] on div "Remote Desktop Protocol (RDP)" at bounding box center [521, 358] width 446 height 29
click at [298, 340] on input "d. Remote Desktop Protocol (RDP)" at bounding box center [298, 335] width 0 height 9
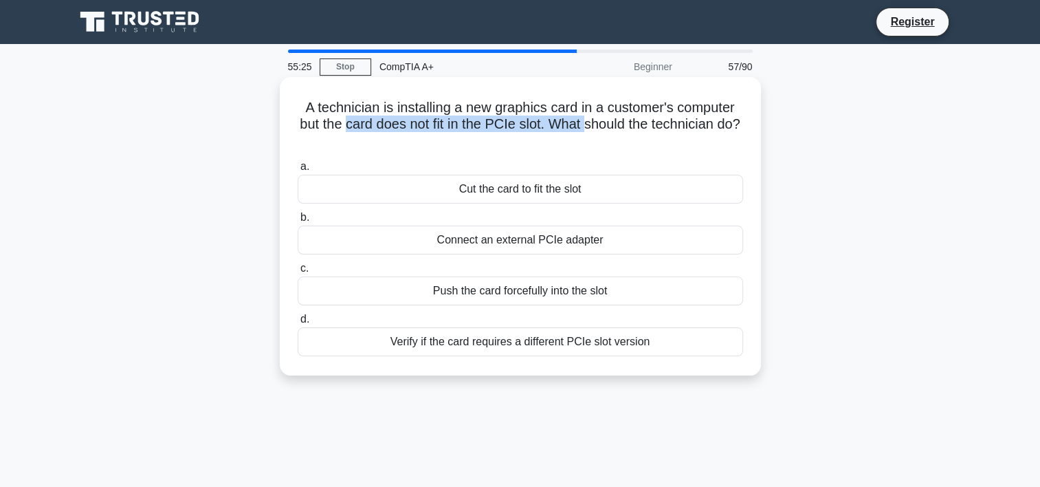
drag, startPoint x: 358, startPoint y: 129, endPoint x: 600, endPoint y: 119, distance: 242.9
click at [600, 119] on h5 "A technician is installing a new graphics card in a customer's computer but the…" at bounding box center [520, 124] width 448 height 51
drag, startPoint x: 600, startPoint y: 119, endPoint x: 506, endPoint y: 128, distance: 94.6
click at [506, 128] on h5 "A technician is installing a new graphics card in a customer's computer but the…" at bounding box center [520, 124] width 448 height 51
click at [507, 131] on h5 "A technician is installing a new graphics card in a customer's computer but the…" at bounding box center [520, 124] width 448 height 51
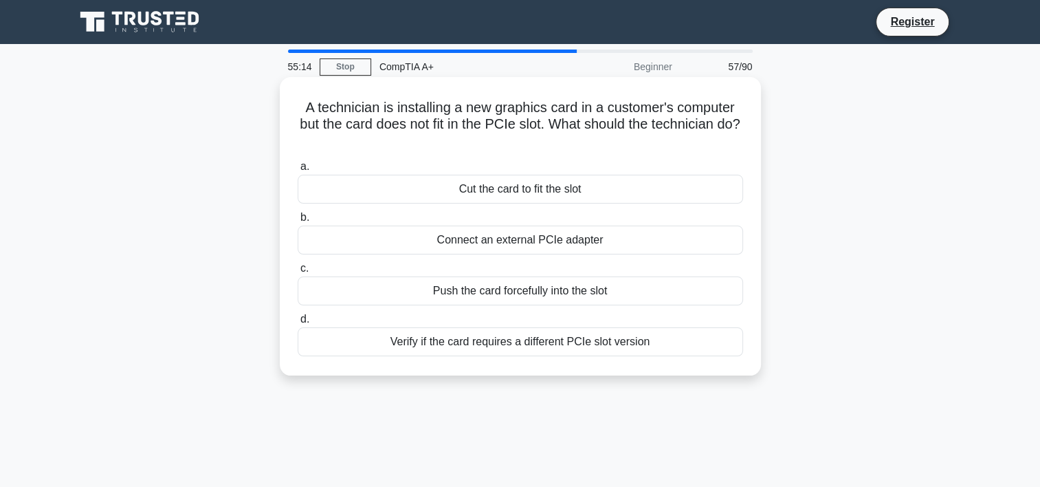
click at [515, 342] on div "Verify if the card requires a different PCIe slot version" at bounding box center [521, 341] width 446 height 29
click at [298, 324] on input "d. Verify if the card requires a different PCIe slot version" at bounding box center [298, 319] width 0 height 9
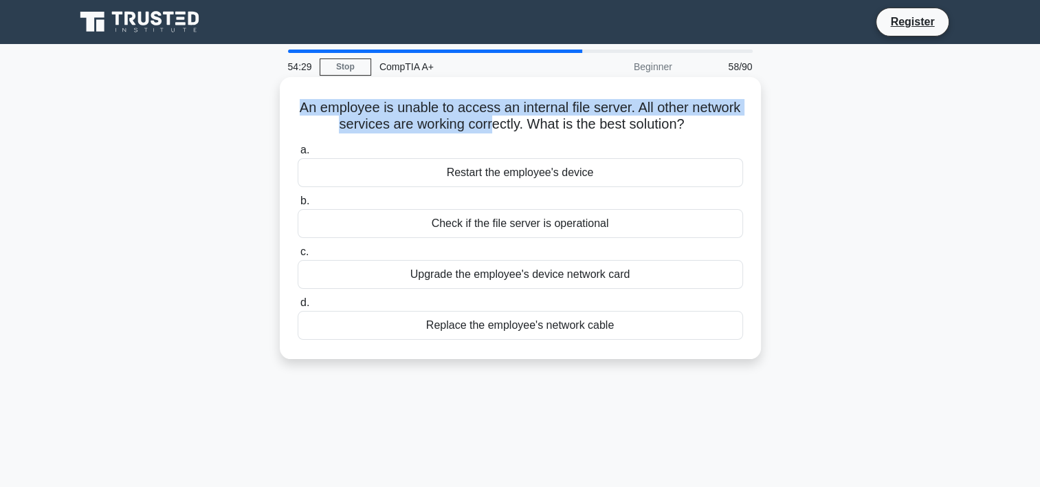
drag, startPoint x: 325, startPoint y: 111, endPoint x: 517, endPoint y: 131, distance: 193.6
click at [517, 131] on h5 "An employee is unable to access an internal file server. All other network serv…" at bounding box center [520, 116] width 448 height 34
drag, startPoint x: 517, startPoint y: 131, endPoint x: 498, endPoint y: 132, distance: 19.3
click at [498, 132] on h5 "An employee is unable to access an internal file server. All other network serv…" at bounding box center [520, 116] width 448 height 34
click at [498, 127] on h5 "An employee is unable to access an internal file server. All other network serv…" at bounding box center [520, 116] width 448 height 34
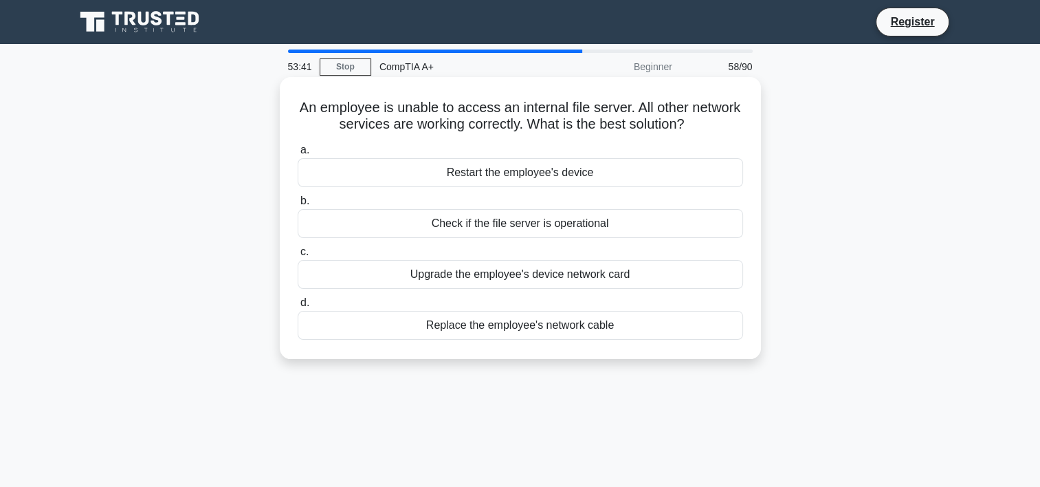
click at [591, 175] on div "Restart the employee's device" at bounding box center [521, 172] width 446 height 29
click at [298, 155] on input "a. Restart the employee's device" at bounding box center [298, 150] width 0 height 9
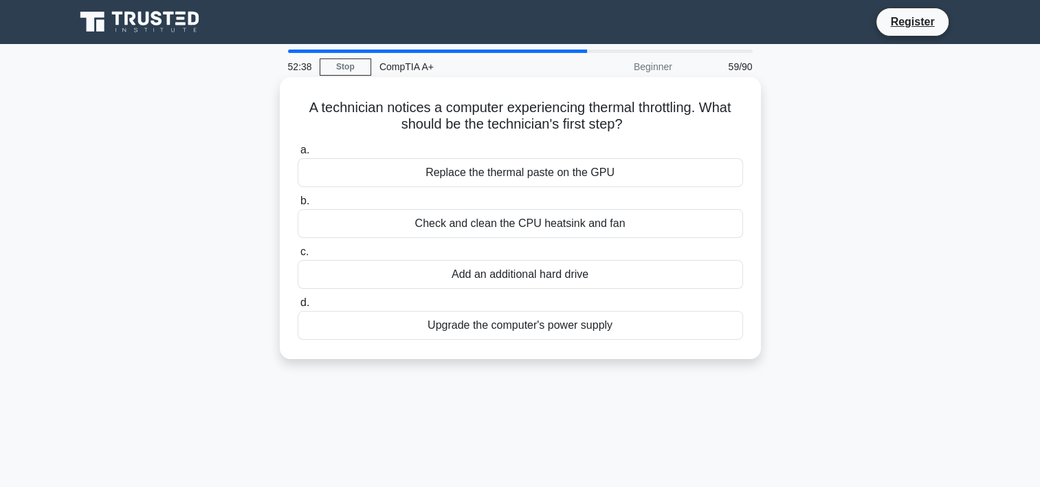
click at [559, 225] on div "Check and clean the CPU heatsink and fan" at bounding box center [521, 223] width 446 height 29
click at [298, 206] on input "b. Check and clean the CPU heatsink and fan" at bounding box center [298, 201] width 0 height 9
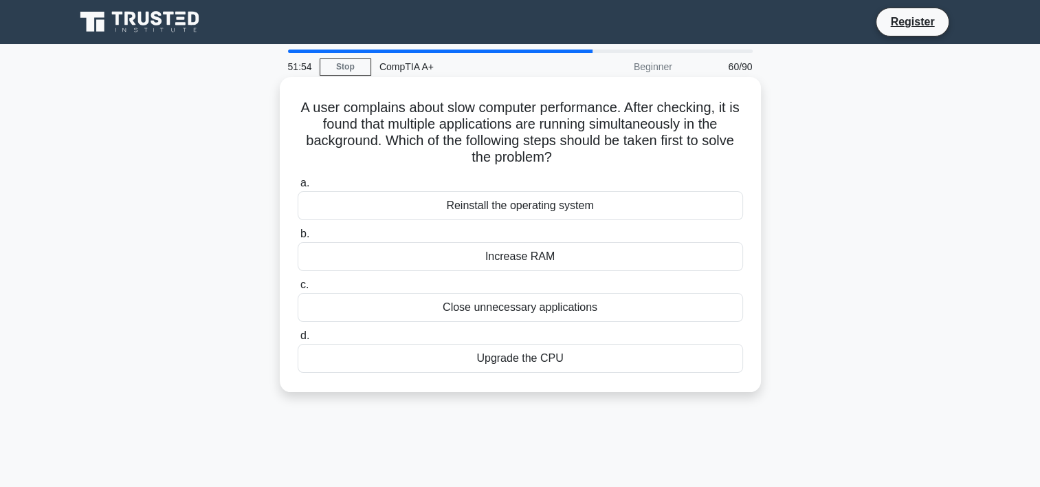
click at [591, 312] on div "Close unnecessary applications" at bounding box center [521, 307] width 446 height 29
click at [298, 289] on input "c. Close unnecessary applications" at bounding box center [298, 285] width 0 height 9
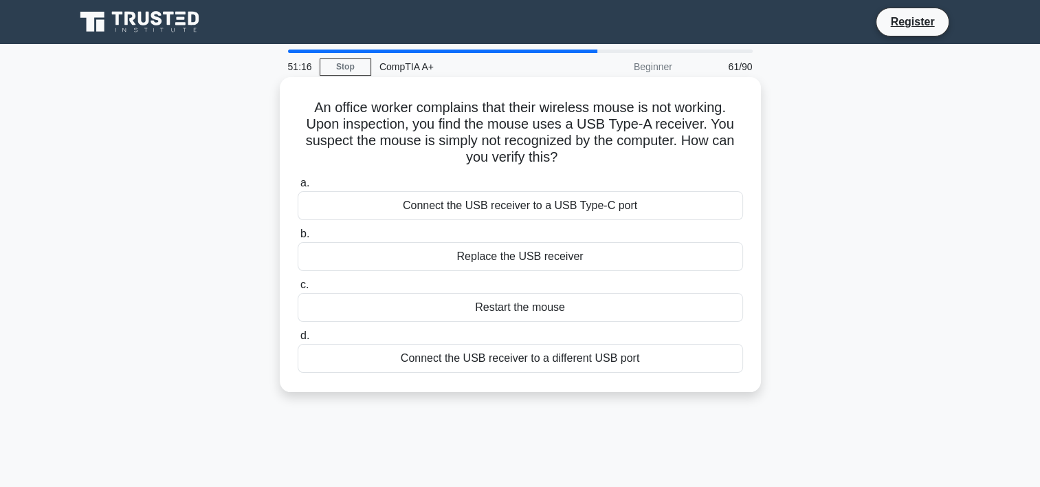
click at [503, 360] on div "Connect the USB receiver to a different USB port" at bounding box center [521, 358] width 446 height 29
click at [298, 340] on input "d. Connect the USB receiver to a different USB port" at bounding box center [298, 335] width 0 height 9
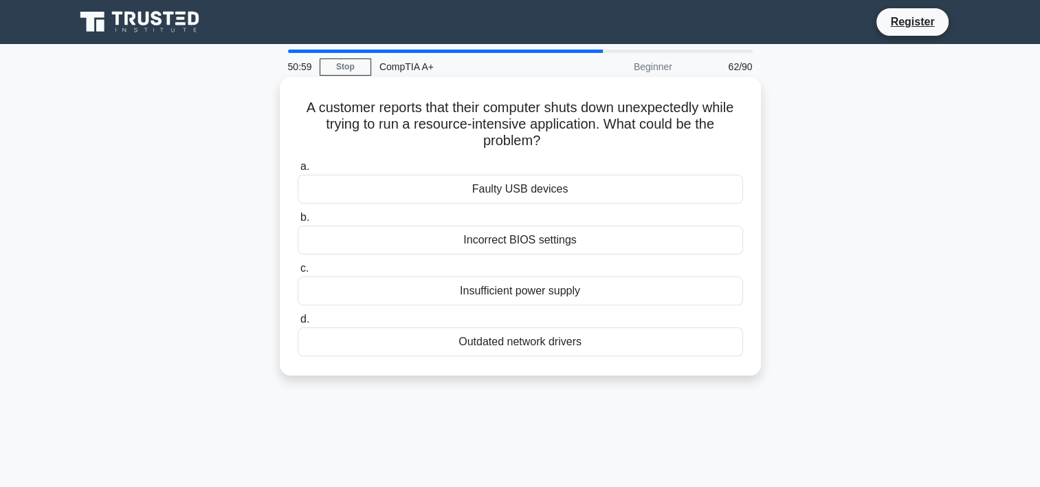
click at [578, 346] on div "Outdated network drivers" at bounding box center [521, 341] width 446 height 29
click at [298, 324] on input "d. Outdated network drivers" at bounding box center [298, 319] width 0 height 9
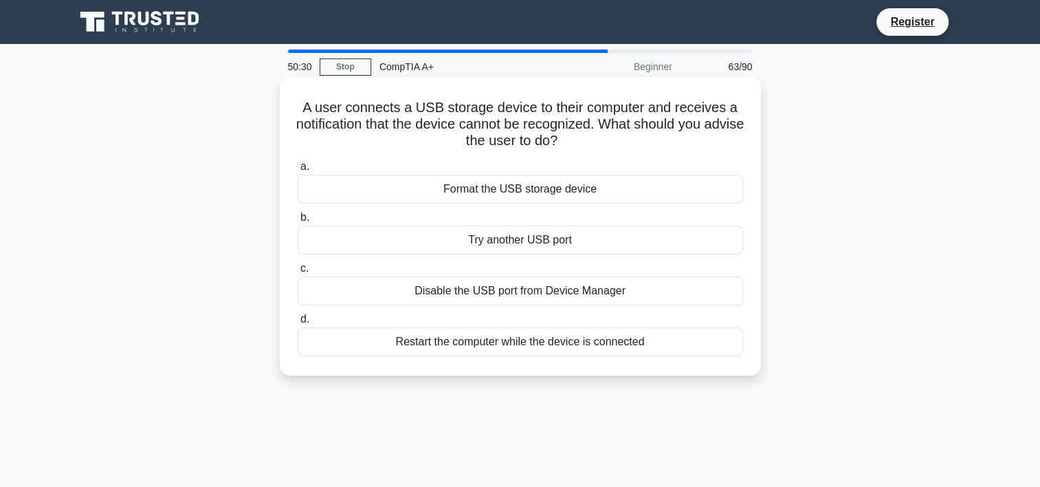
click at [505, 241] on div "Try another USB port" at bounding box center [521, 240] width 446 height 29
click at [298, 222] on input "b. Try another USB port" at bounding box center [298, 217] width 0 height 9
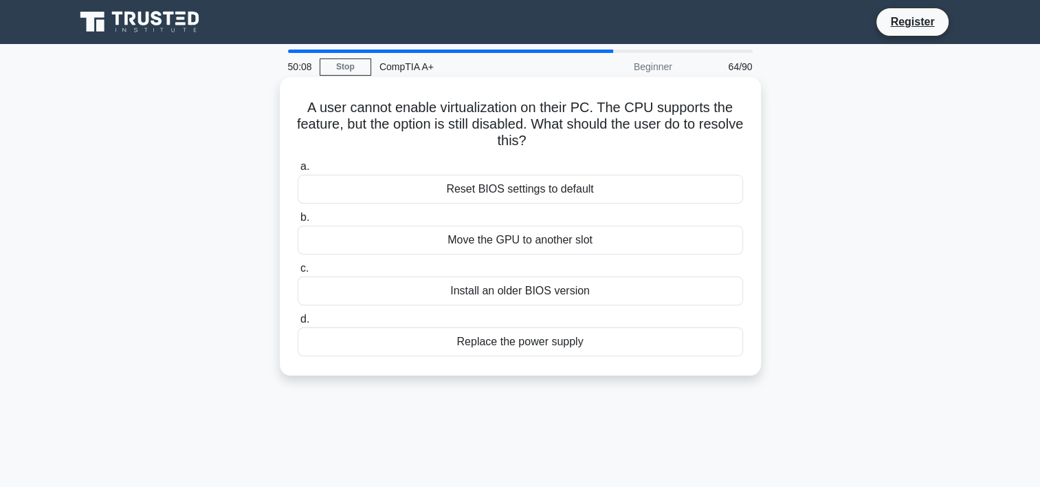
click at [490, 189] on div "Reset BIOS settings to default" at bounding box center [521, 189] width 446 height 29
click at [298, 171] on input "a. Reset BIOS settings to default" at bounding box center [298, 166] width 0 height 9
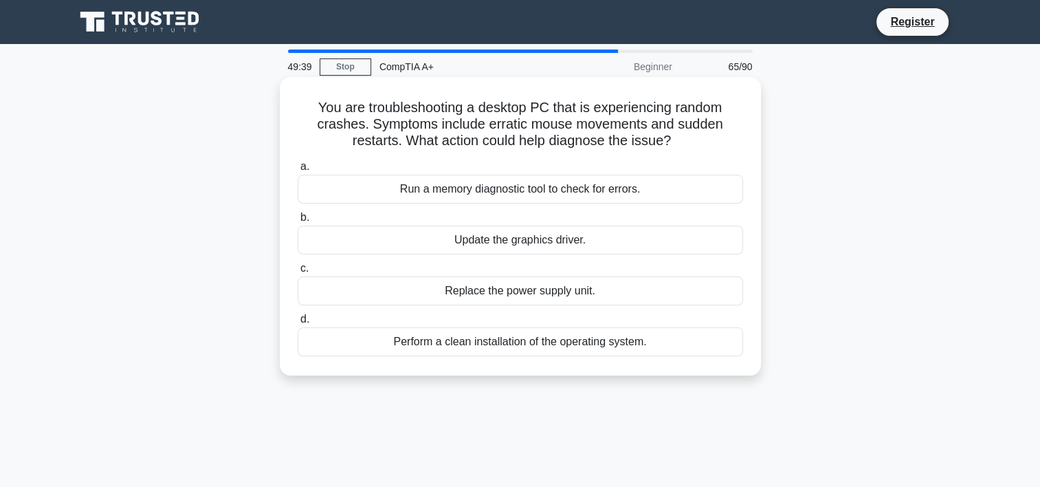
click at [471, 344] on div "Perform a clean installation of the operating system." at bounding box center [521, 341] width 446 height 29
click at [298, 324] on input "d. Perform a clean installation of the operating system." at bounding box center [298, 319] width 0 height 9
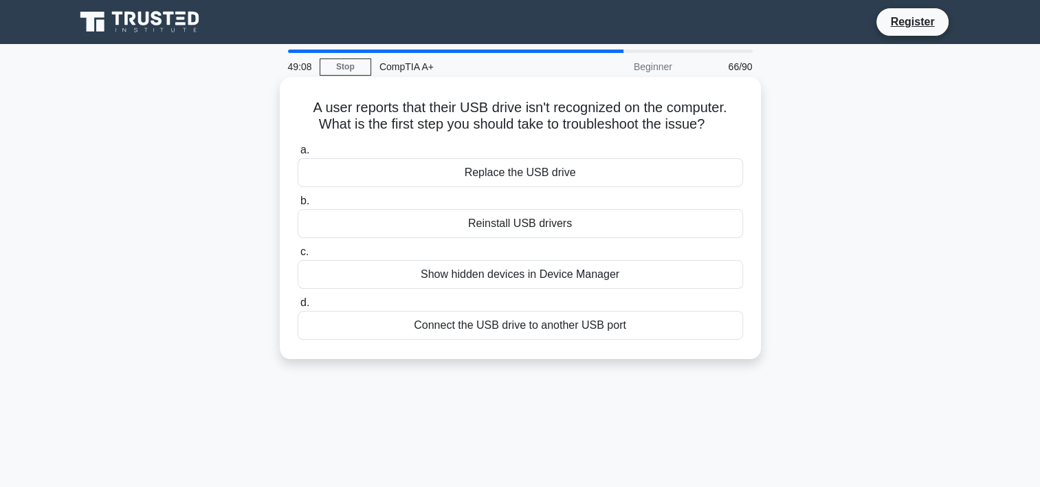
click at [624, 324] on div "Connect the USB drive to another USB port" at bounding box center [521, 325] width 446 height 29
click at [298, 307] on input "d. Connect the USB drive to another USB port" at bounding box center [298, 302] width 0 height 9
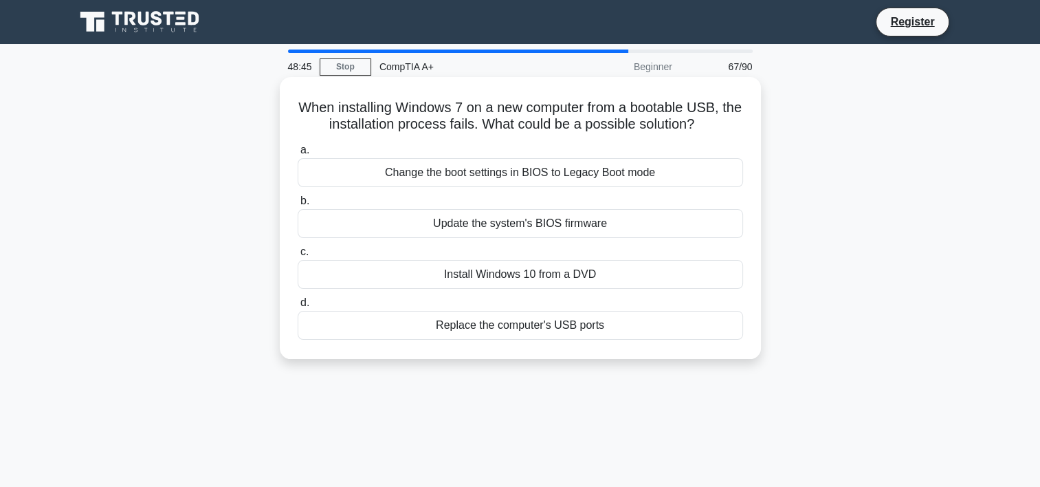
click at [600, 175] on div "Change the boot settings in BIOS to Legacy Boot mode" at bounding box center [521, 172] width 446 height 29
click at [298, 155] on input "a. Change the boot settings in BIOS to Legacy Boot mode" at bounding box center [298, 150] width 0 height 9
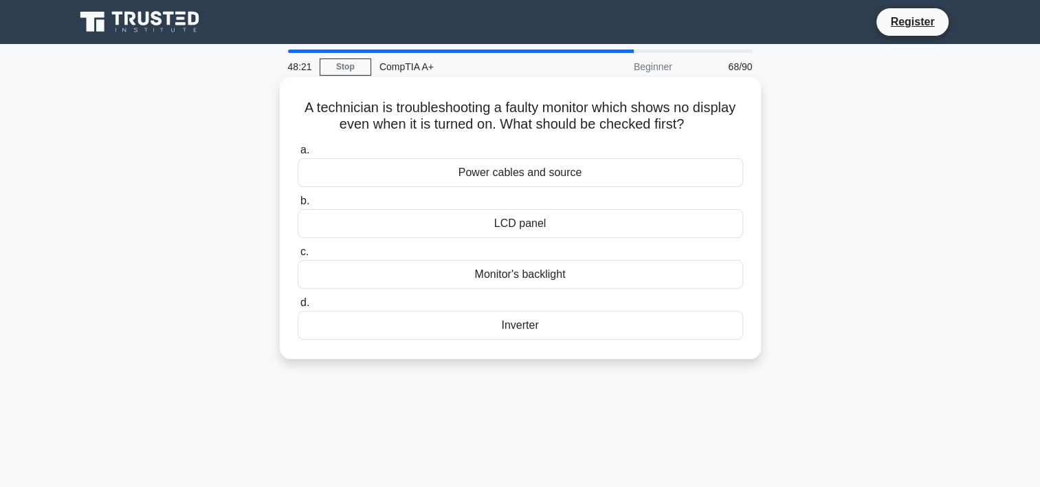
click at [550, 174] on div "Power cables and source" at bounding box center [521, 172] width 446 height 29
click at [298, 155] on input "a. Power cables and source" at bounding box center [298, 150] width 0 height 9
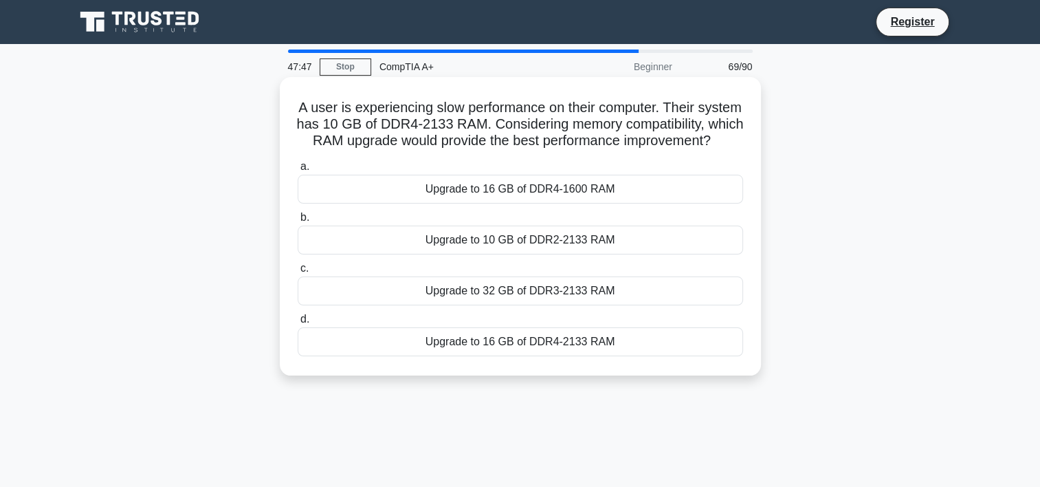
click at [558, 354] on div "Upgrade to 16 GB of DDR4-2133 RAM" at bounding box center [521, 341] width 446 height 29
click at [298, 324] on input "d. Upgrade to 16 GB of DDR4-2133 RAM" at bounding box center [298, 319] width 0 height 9
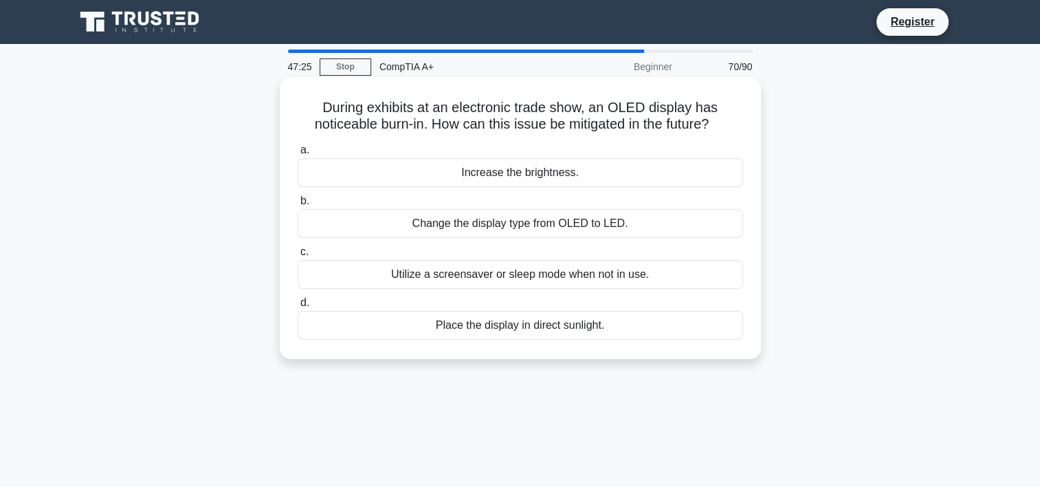
click at [478, 278] on div "Utilize a screensaver or sleep mode when not in use." at bounding box center [521, 274] width 446 height 29
click at [298, 256] on input "c. Utilize a screensaver or sleep mode when not in use." at bounding box center [298, 252] width 0 height 9
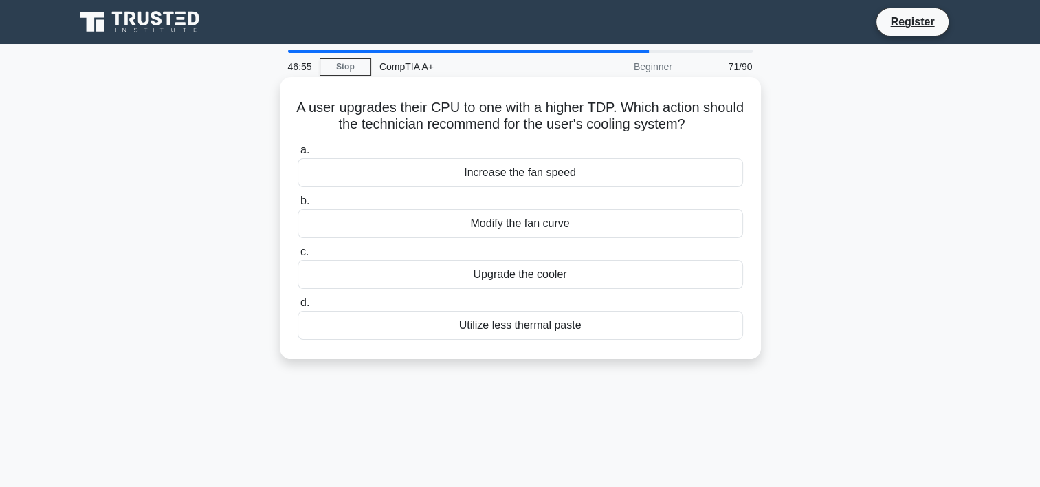
click at [614, 169] on div "Increase the fan speed" at bounding box center [521, 172] width 446 height 29
click at [298, 155] on input "a. Increase the fan speed" at bounding box center [298, 150] width 0 height 9
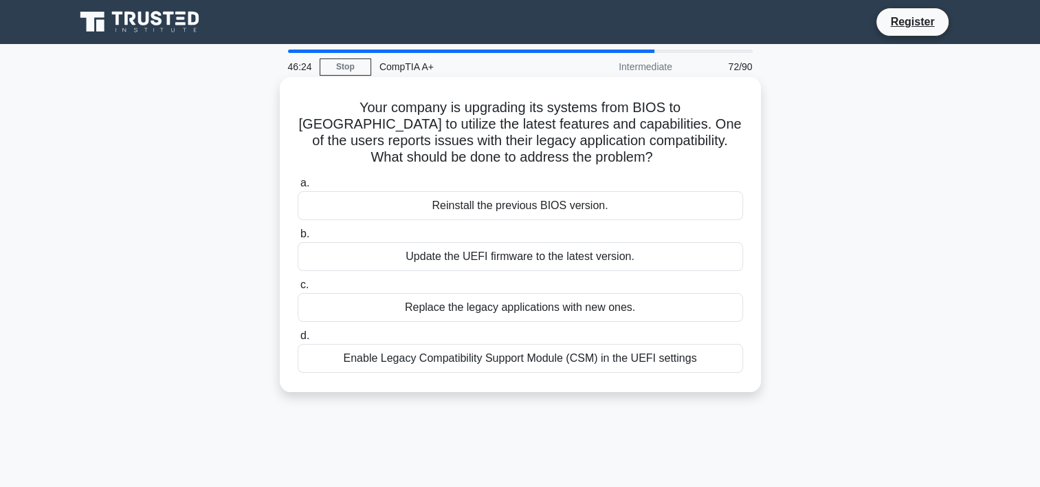
click at [492, 363] on div "Enable Legacy Compatibility Support Module (CSM) in the UEFI settings" at bounding box center [521, 358] width 446 height 29
click at [298, 340] on input "d. Enable Legacy Compatibility Support Module (CSM) in the UEFI settings" at bounding box center [298, 335] width 0 height 9
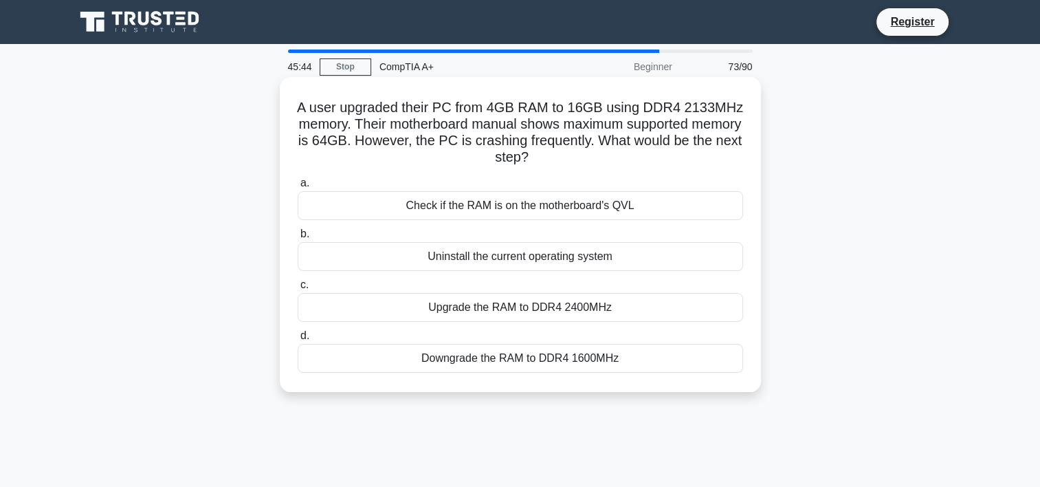
click at [523, 360] on div "Downgrade the RAM to DDR4 1600MHz" at bounding box center [521, 358] width 446 height 29
click at [298, 340] on input "d. Downgrade the RAM to DDR4 1600MHz" at bounding box center [298, 335] width 0 height 9
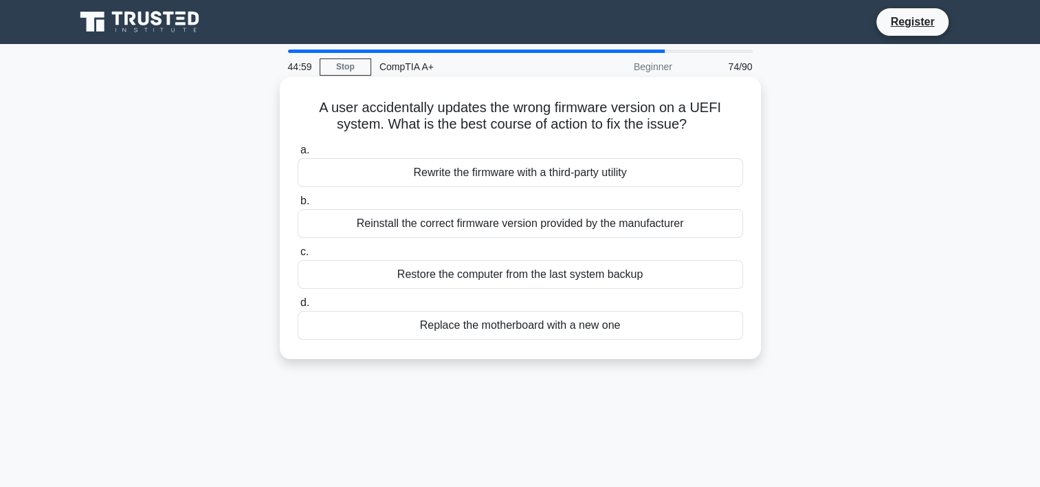
click at [547, 274] on div "Restore the computer from the last system backup" at bounding box center [521, 274] width 446 height 29
click at [298, 256] on input "c. Restore the computer from the last system backup" at bounding box center [298, 252] width 0 height 9
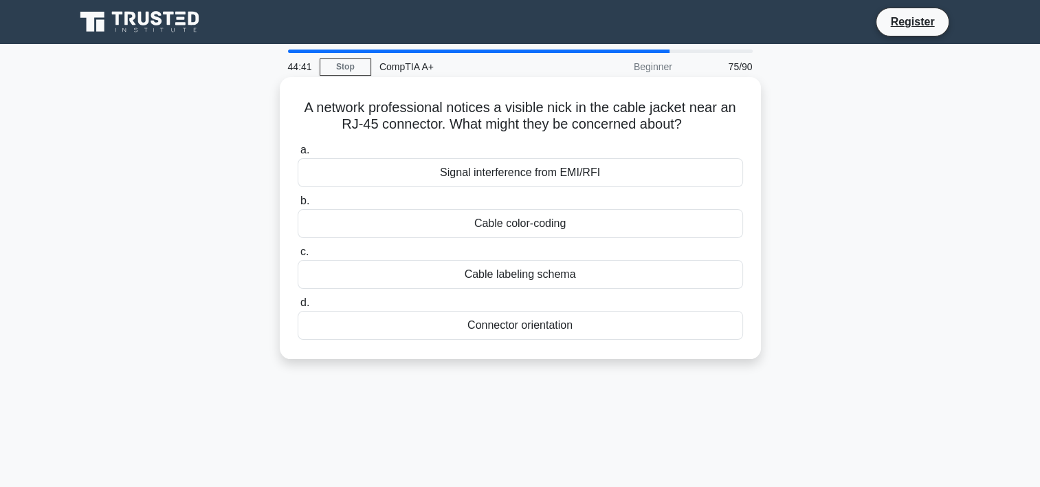
click at [563, 181] on div "Signal interference from EMI/RFI" at bounding box center [521, 172] width 446 height 29
click at [298, 155] on input "a. Signal interference from EMI/RFI" at bounding box center [298, 150] width 0 height 9
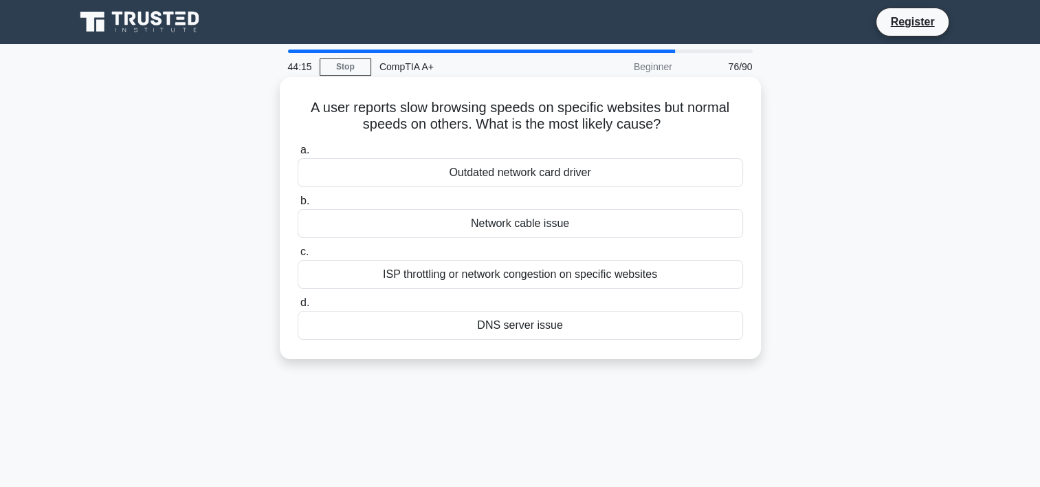
click at [552, 270] on div "ISP throttling or network congestion on specific websites" at bounding box center [521, 274] width 446 height 29
click at [298, 256] on input "c. ISP throttling or network congestion on specific websites" at bounding box center [298, 252] width 0 height 9
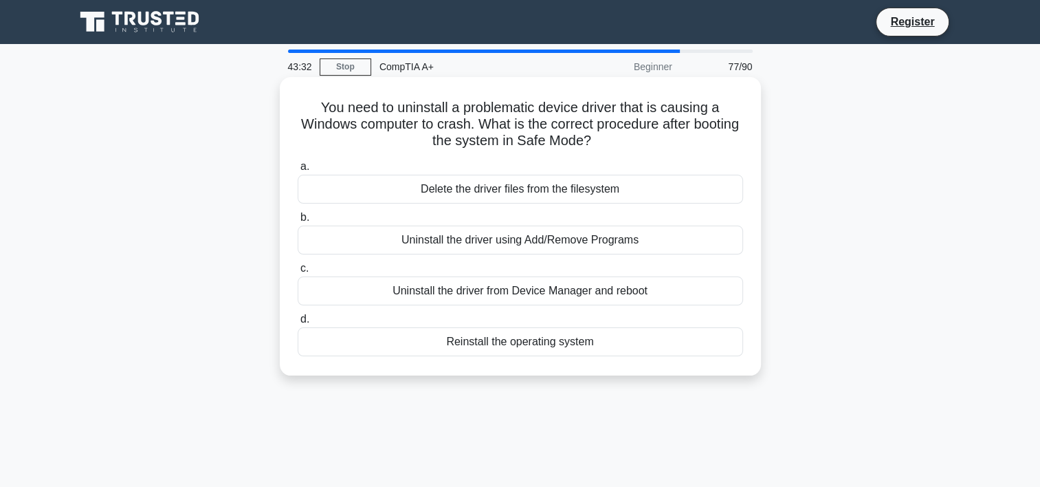
click at [484, 291] on div "Uninstall the driver from Device Manager and reboot" at bounding box center [521, 290] width 446 height 29
click at [298, 273] on input "c. Uninstall the driver from Device Manager and reboot" at bounding box center [298, 268] width 0 height 9
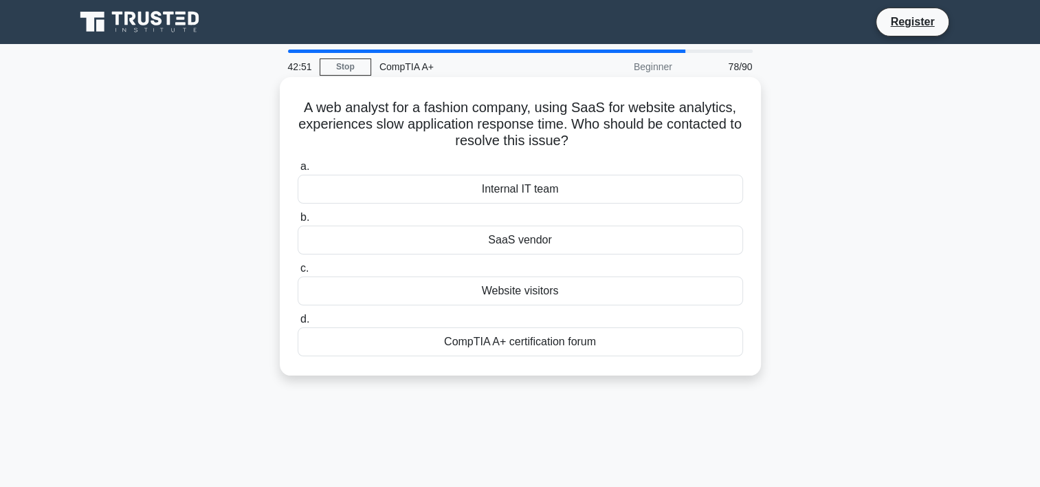
click at [549, 239] on div "SaaS vendor" at bounding box center [521, 240] width 446 height 29
click at [298, 222] on input "b. SaaS vendor" at bounding box center [298, 217] width 0 height 9
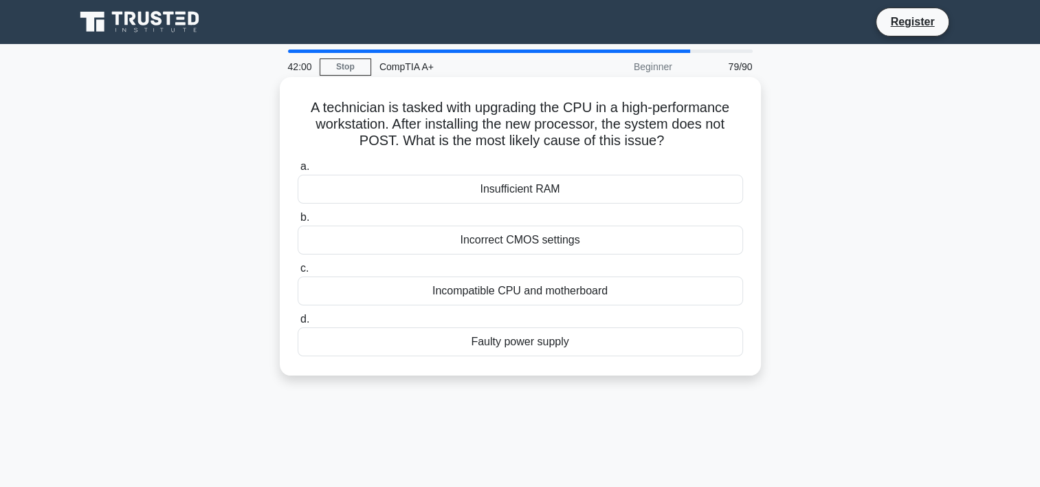
click at [532, 292] on div "Incompatible CPU and motherboard" at bounding box center [521, 290] width 446 height 29
click at [298, 273] on input "c. Incompatible CPU and motherboard" at bounding box center [298, 268] width 0 height 9
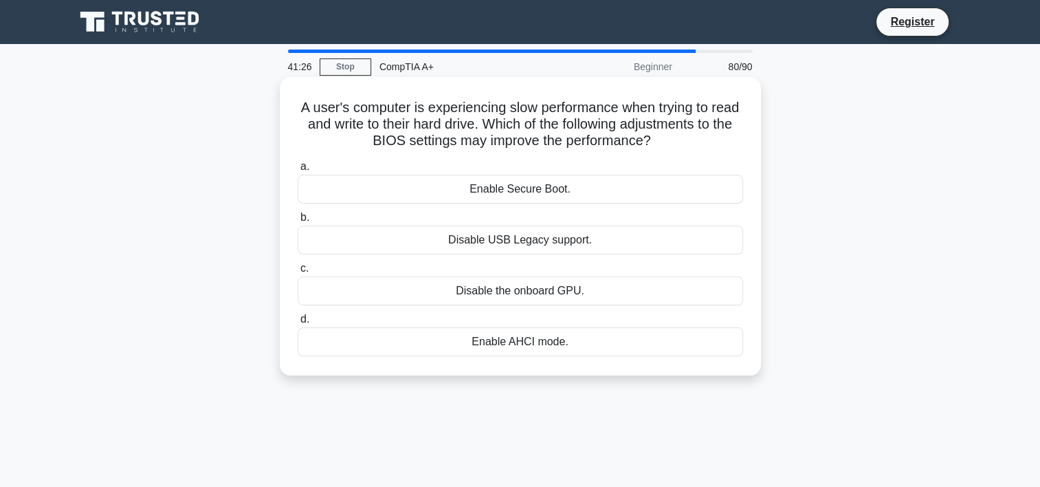
click at [537, 344] on div "Enable AHCI mode." at bounding box center [521, 341] width 446 height 29
click at [298, 324] on input "d. Enable AHCI mode." at bounding box center [298, 319] width 0 height 9
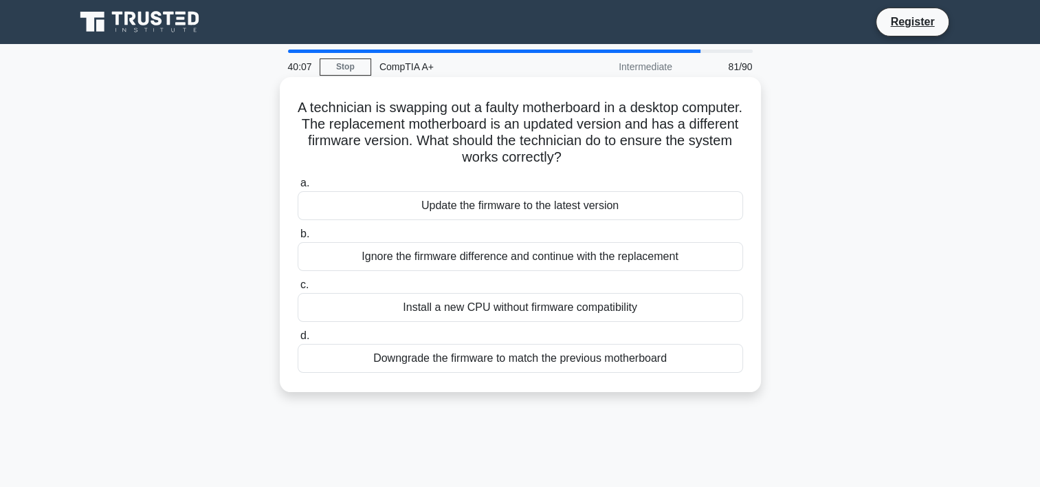
click at [529, 213] on div "Update the firmware to the latest version" at bounding box center [521, 205] width 446 height 29
click at [298, 188] on input "a. Update the firmware to the latest version" at bounding box center [298, 183] width 0 height 9
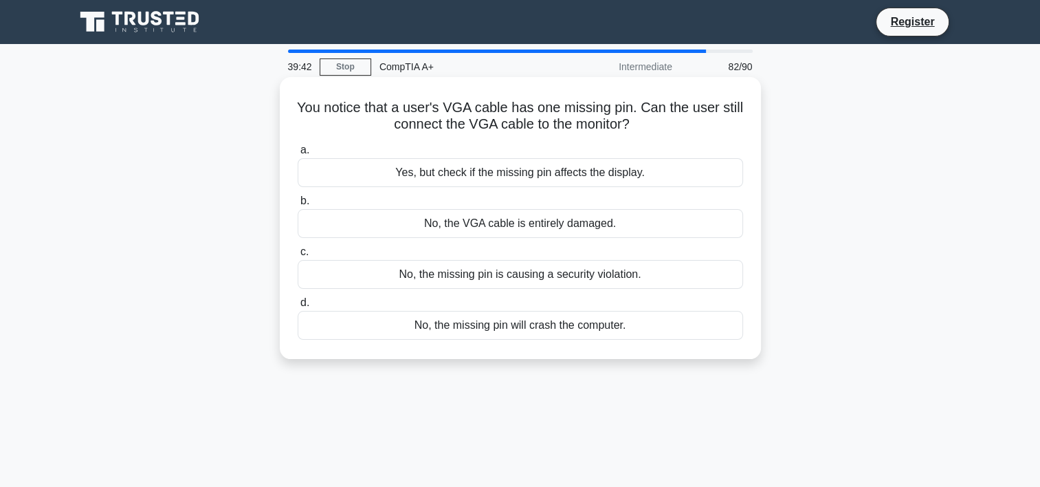
click at [578, 175] on div "Yes, but check if the missing pin affects the display." at bounding box center [521, 172] width 446 height 29
click at [298, 155] on input "a. Yes, but check if the missing pin affects the display." at bounding box center [298, 150] width 0 height 9
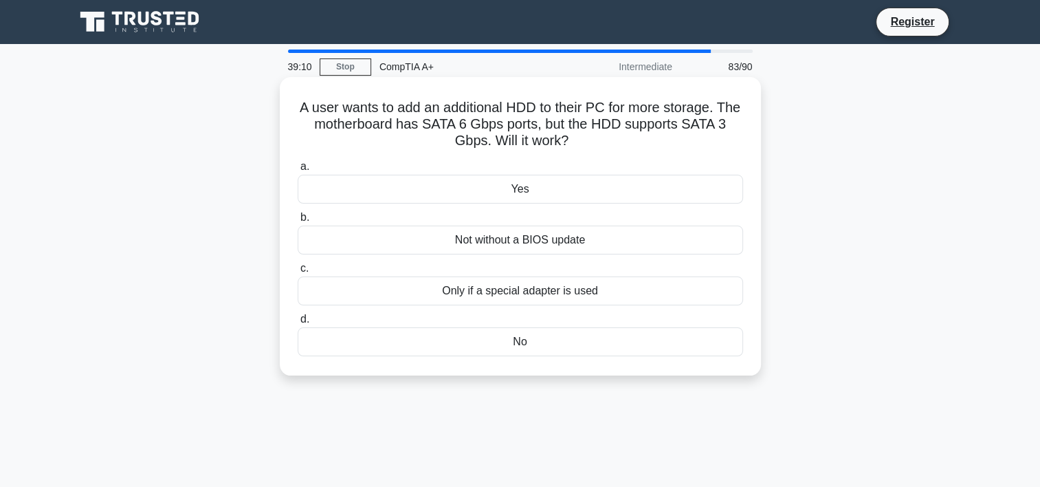
click at [567, 332] on div "No" at bounding box center [521, 341] width 446 height 29
click at [298, 324] on input "d. No" at bounding box center [298, 319] width 0 height 9
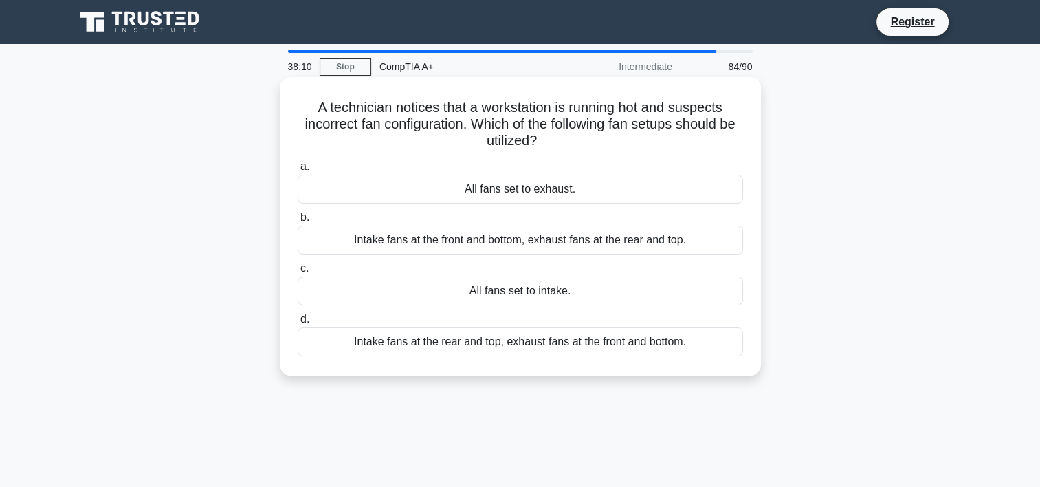
click at [600, 243] on div "Intake fans at the front and bottom, exhaust fans at the rear and top." at bounding box center [521, 240] width 446 height 29
click at [298, 222] on input "b. Intake fans at the front and bottom, exhaust fans at the rear and top." at bounding box center [298, 217] width 0 height 9
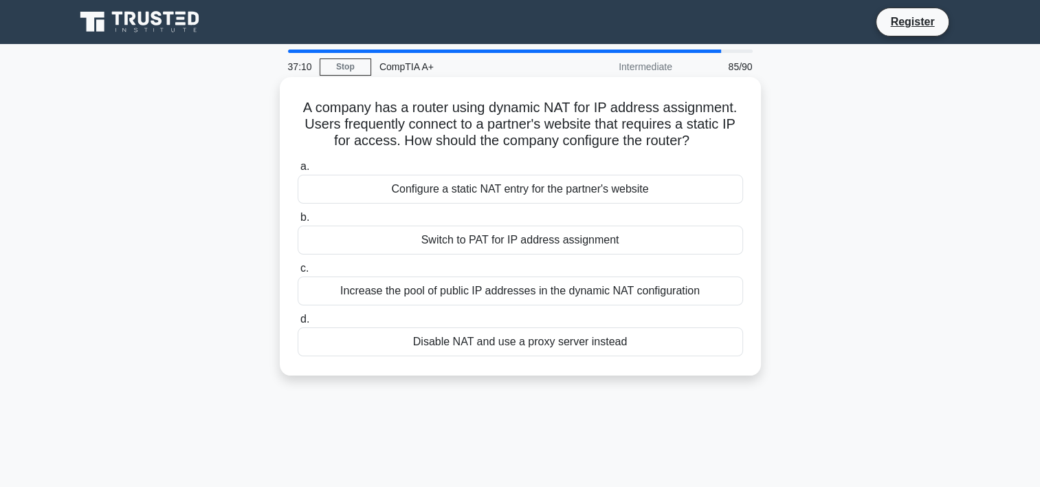
click at [650, 294] on div "Increase the pool of public IP addresses in the dynamic NAT configuration" at bounding box center [521, 290] width 446 height 29
click at [298, 273] on input "c. Increase the pool of public IP addresses in the dynamic NAT configuration" at bounding box center [298, 268] width 0 height 9
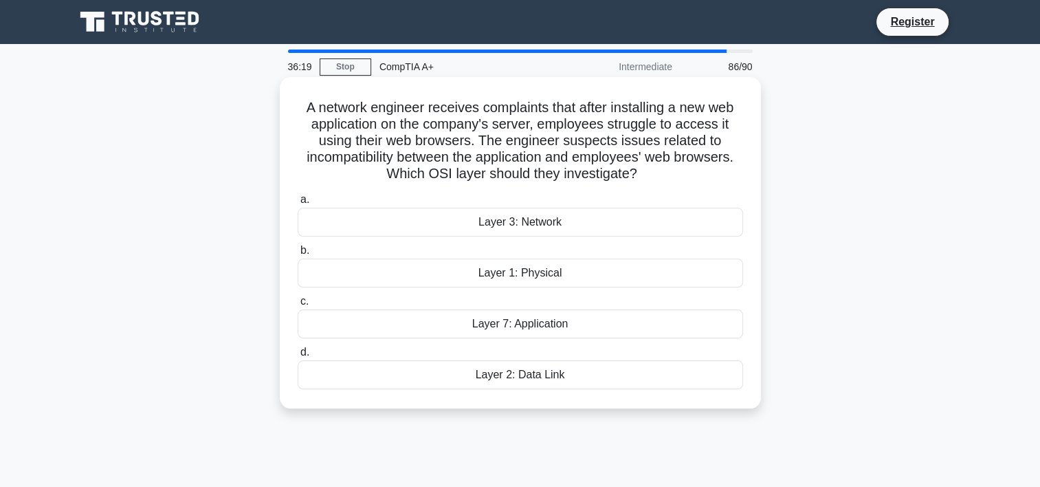
click at [560, 322] on div "Layer 7: Application" at bounding box center [521, 323] width 446 height 29
click at [298, 306] on input "c. Layer 7: Application" at bounding box center [298, 301] width 0 height 9
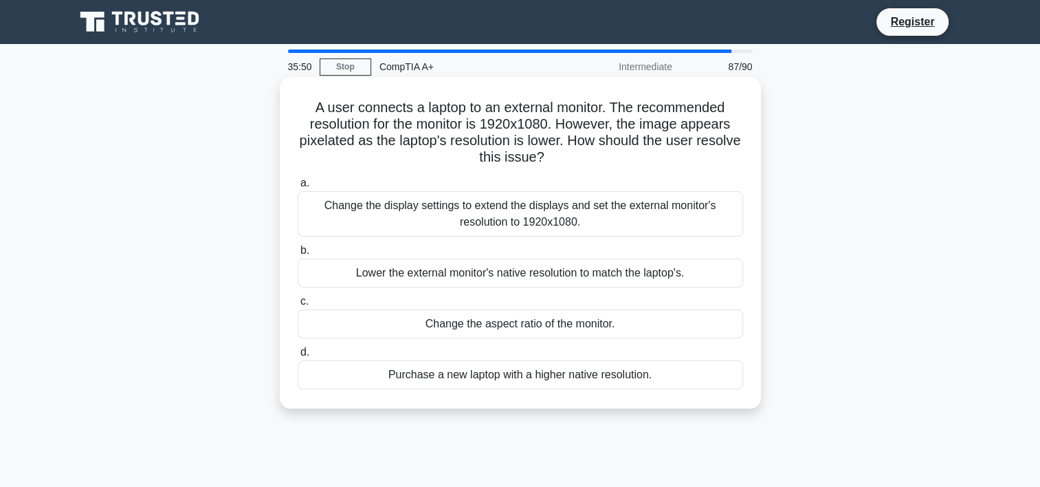
click at [598, 221] on div "Change the display settings to extend the displays and set the external monitor…" at bounding box center [521, 213] width 446 height 45
click at [298, 188] on input "a. Change the display settings to extend the displays and set the external moni…" at bounding box center [298, 183] width 0 height 9
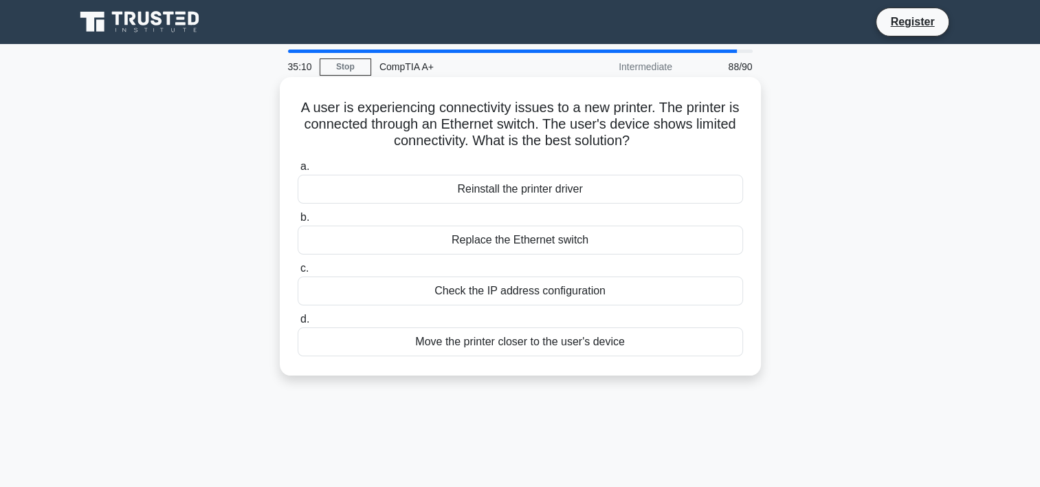
click at [580, 245] on div "Replace the Ethernet switch" at bounding box center [521, 240] width 446 height 29
click at [298, 222] on input "b. Replace the Ethernet switch" at bounding box center [298, 217] width 0 height 9
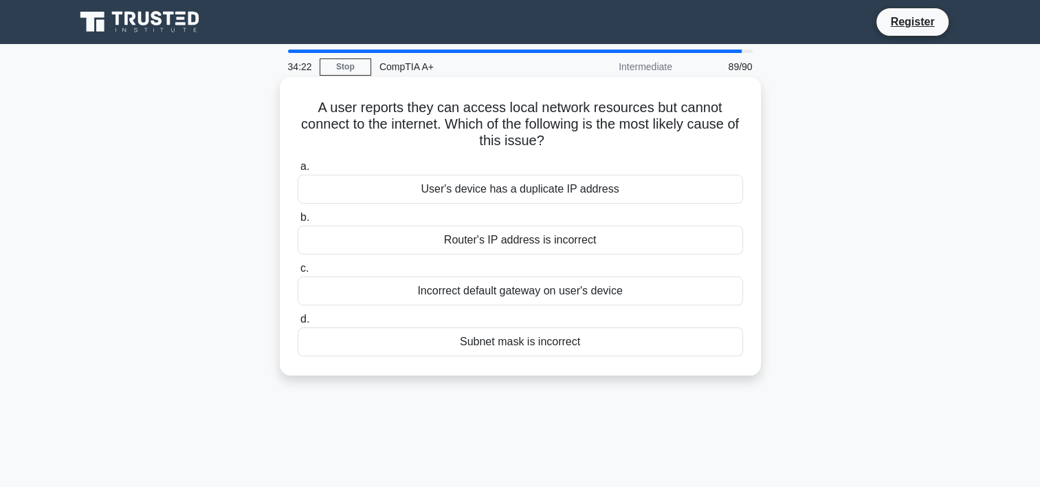
click at [641, 289] on div "Incorrect default gateway on user's device" at bounding box center [521, 290] width 446 height 29
click at [298, 273] on input "c. Incorrect default gateway on user's device" at bounding box center [298, 268] width 0 height 9
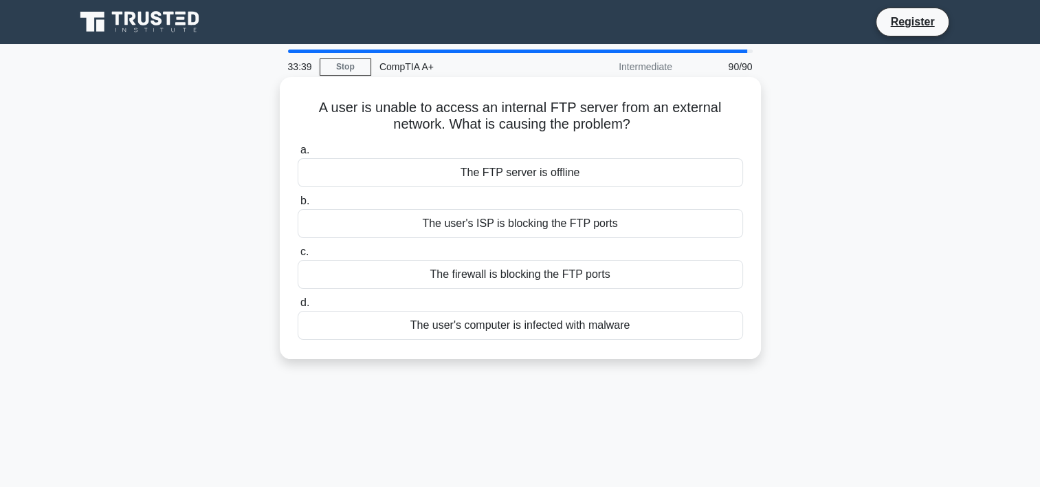
click at [520, 272] on div "The firewall is blocking the FTP ports" at bounding box center [521, 274] width 446 height 29
click at [298, 256] on input "c. The firewall is blocking the FTP ports" at bounding box center [298, 252] width 0 height 9
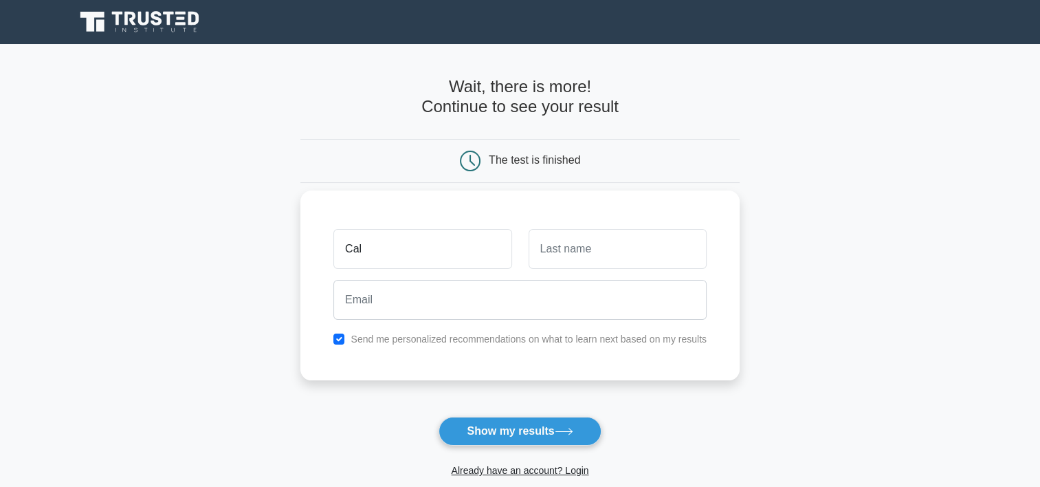
type input "Caleb"
type input "Catherine"
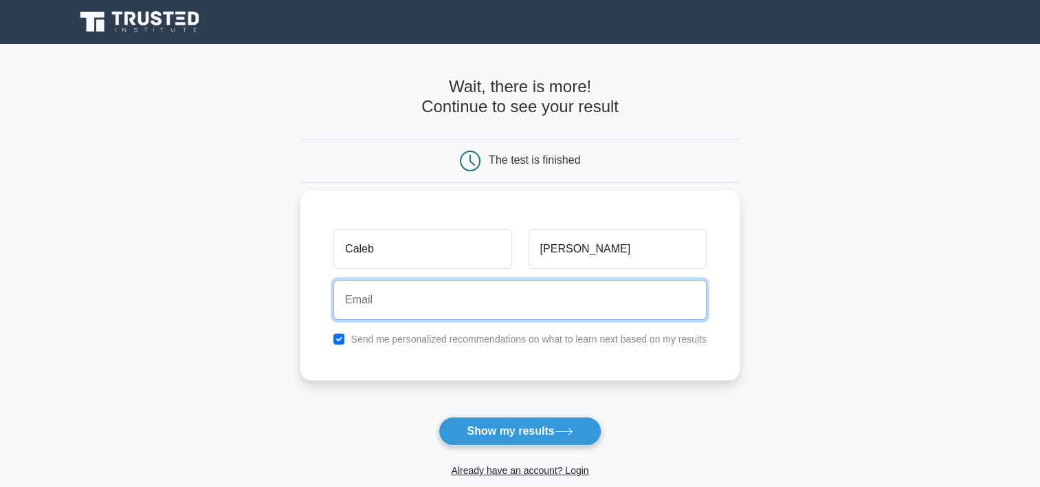
click at [405, 304] on input "email" at bounding box center [519, 300] width 373 height 40
type input "catherinecaleb24@gmail.com"
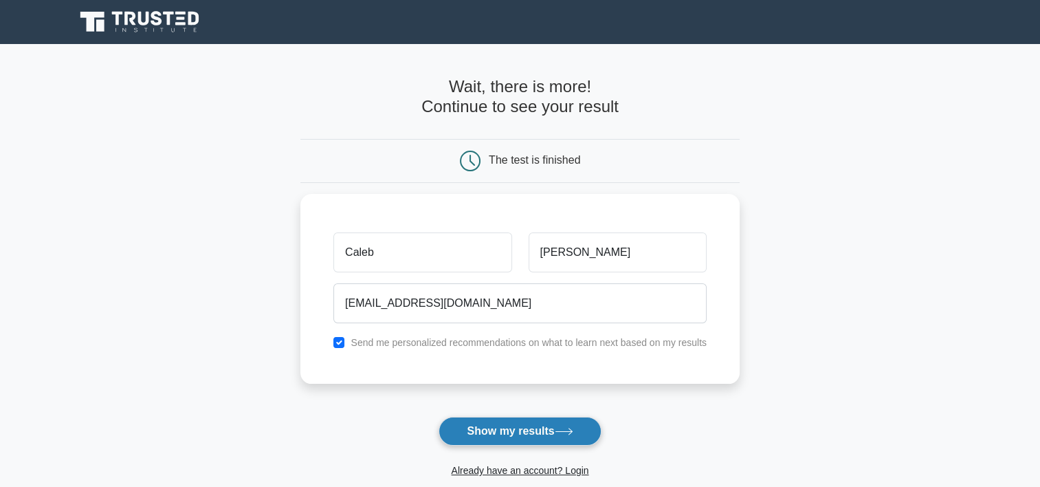
click at [488, 444] on button "Show my results" at bounding box center [520, 431] width 162 height 29
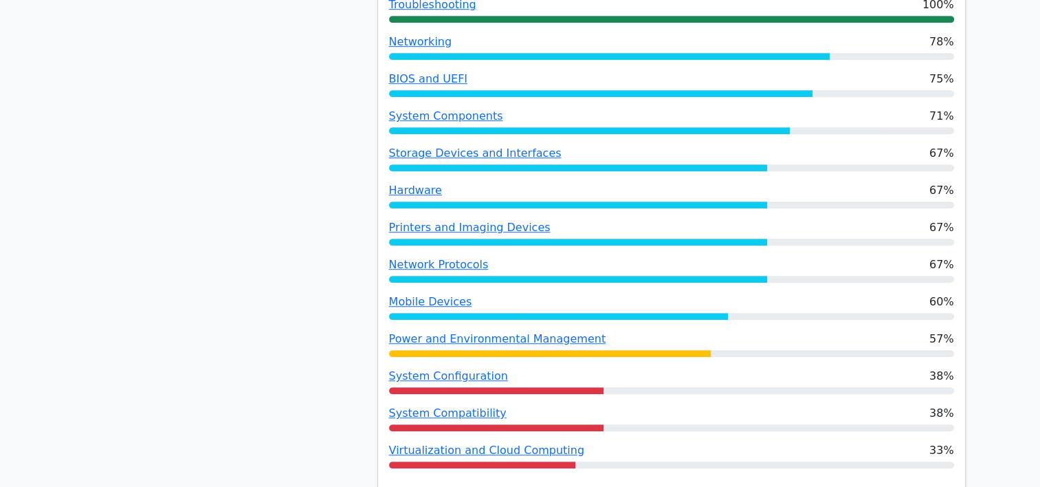
scroll to position [1100, 0]
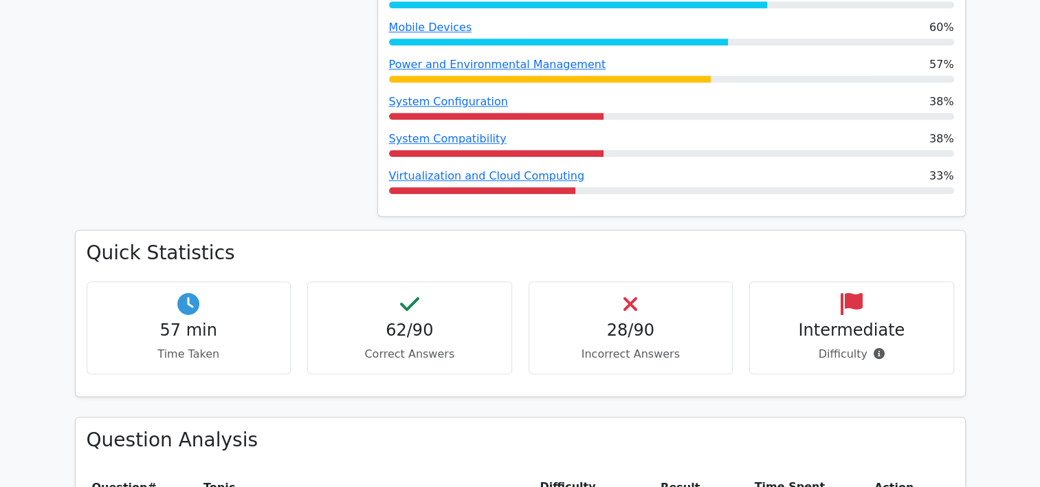
drag, startPoint x: 83, startPoint y: 199, endPoint x: 864, endPoint y: 311, distance: 788.4
click at [864, 311] on div "Quick Statistics 57 min Time Taken 62/90 Correct Answers 28/90 Incorrect Answer…" at bounding box center [521, 312] width 890 height 165
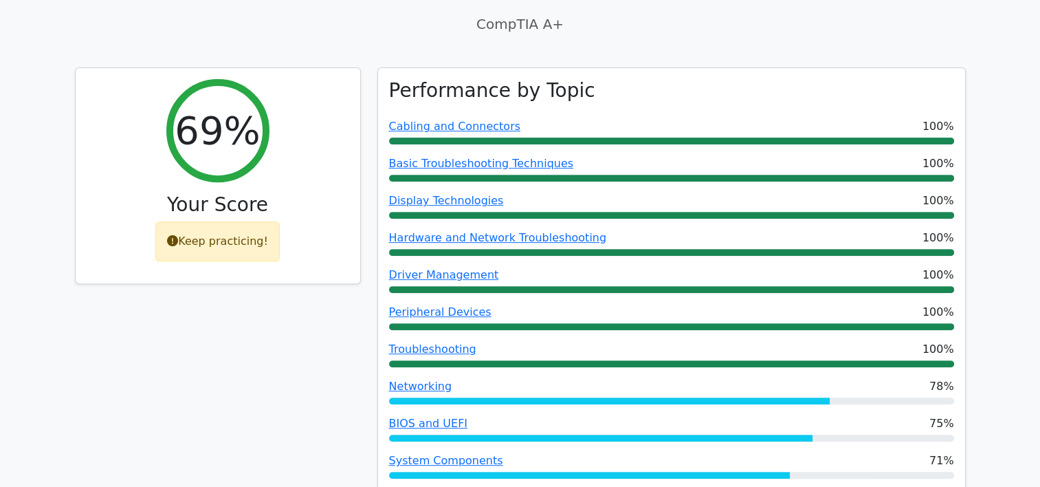
scroll to position [69, 0]
